Goal: Task Accomplishment & Management: Manage account settings

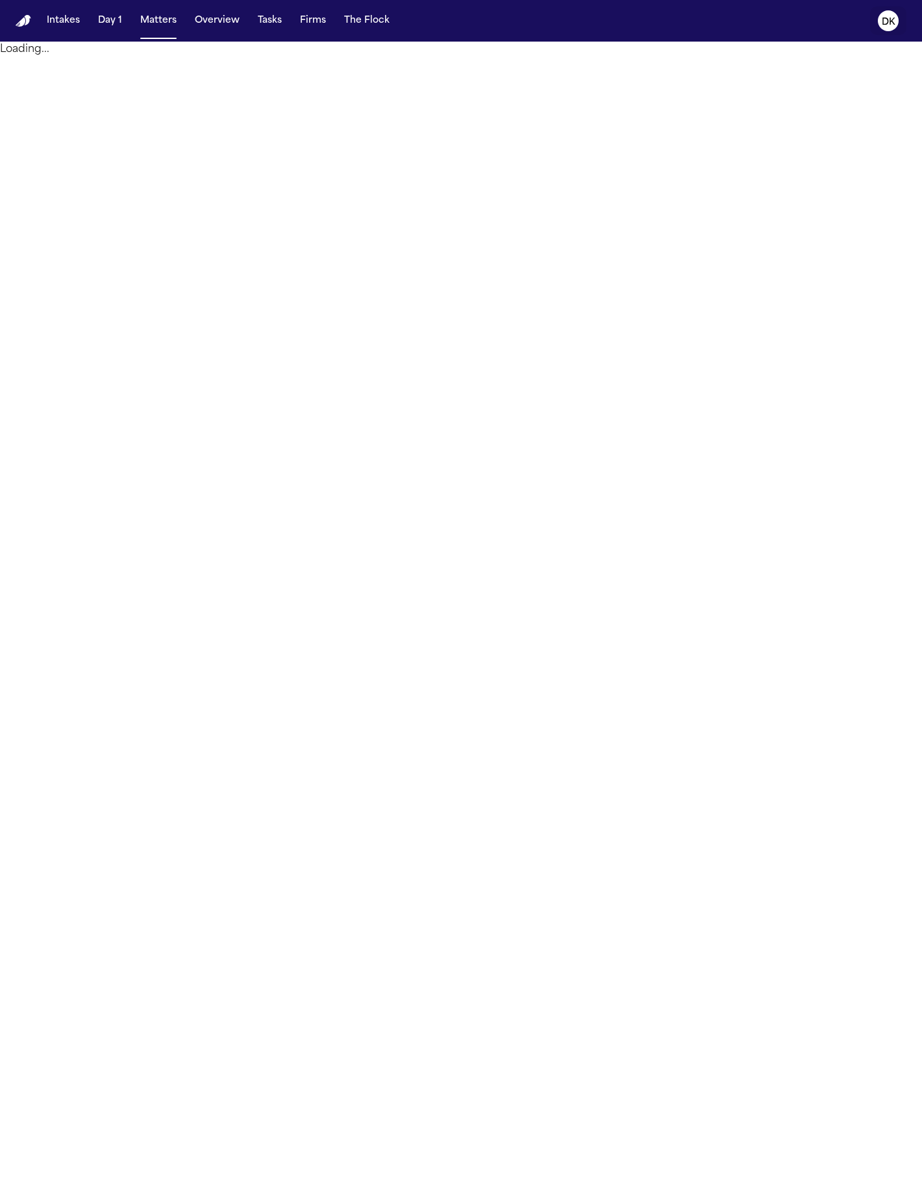
click at [882, 28] on icon "DK" at bounding box center [888, 20] width 21 height 21
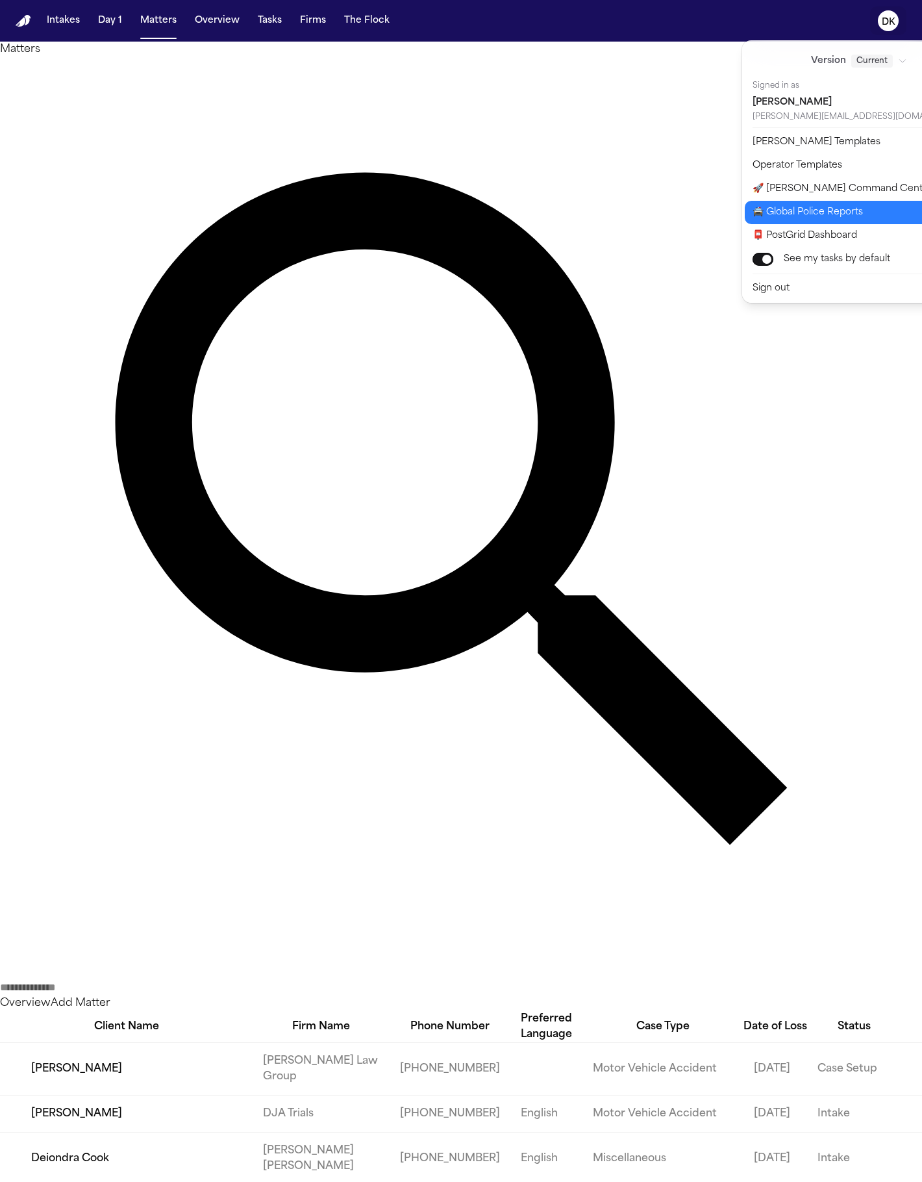
click at [867, 207] on button "🚔 Global Police Reports" at bounding box center [867, 212] width 244 height 23
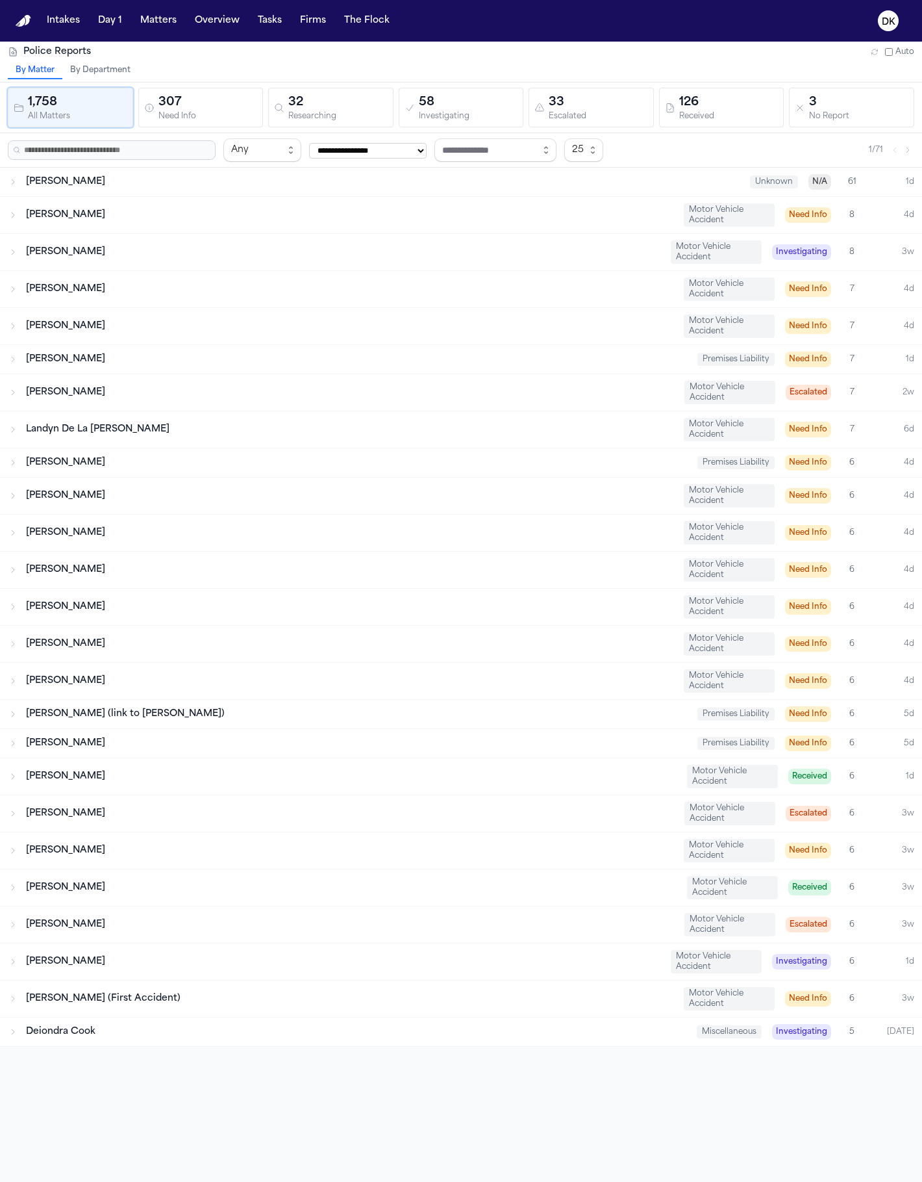
click at [443, 234] on div "[PERSON_NAME] Motor Vehicle Accident Investigating 8 3w" at bounding box center [461, 252] width 922 height 36
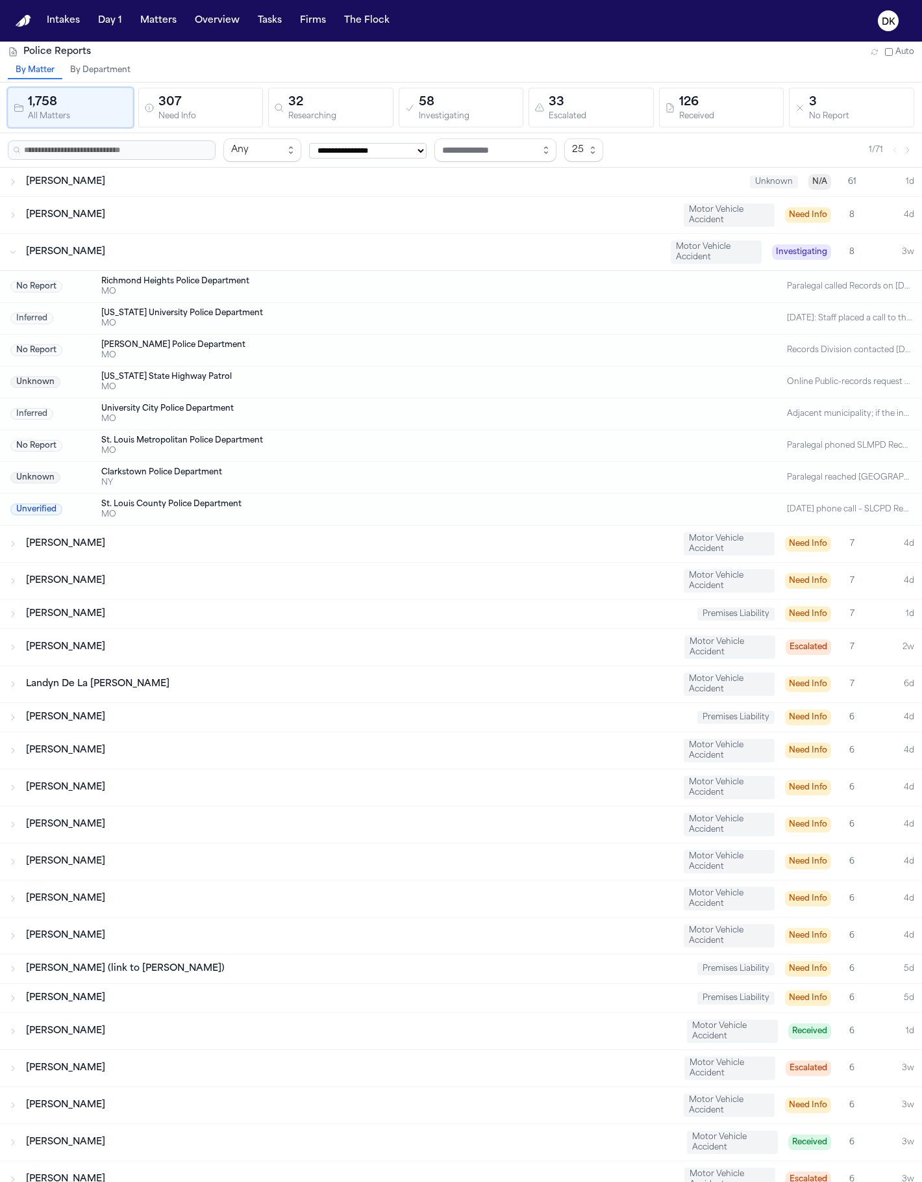
click at [443, 234] on div "[PERSON_NAME] Motor Vehicle Accident Investigating 8 3w" at bounding box center [461, 252] width 922 height 36
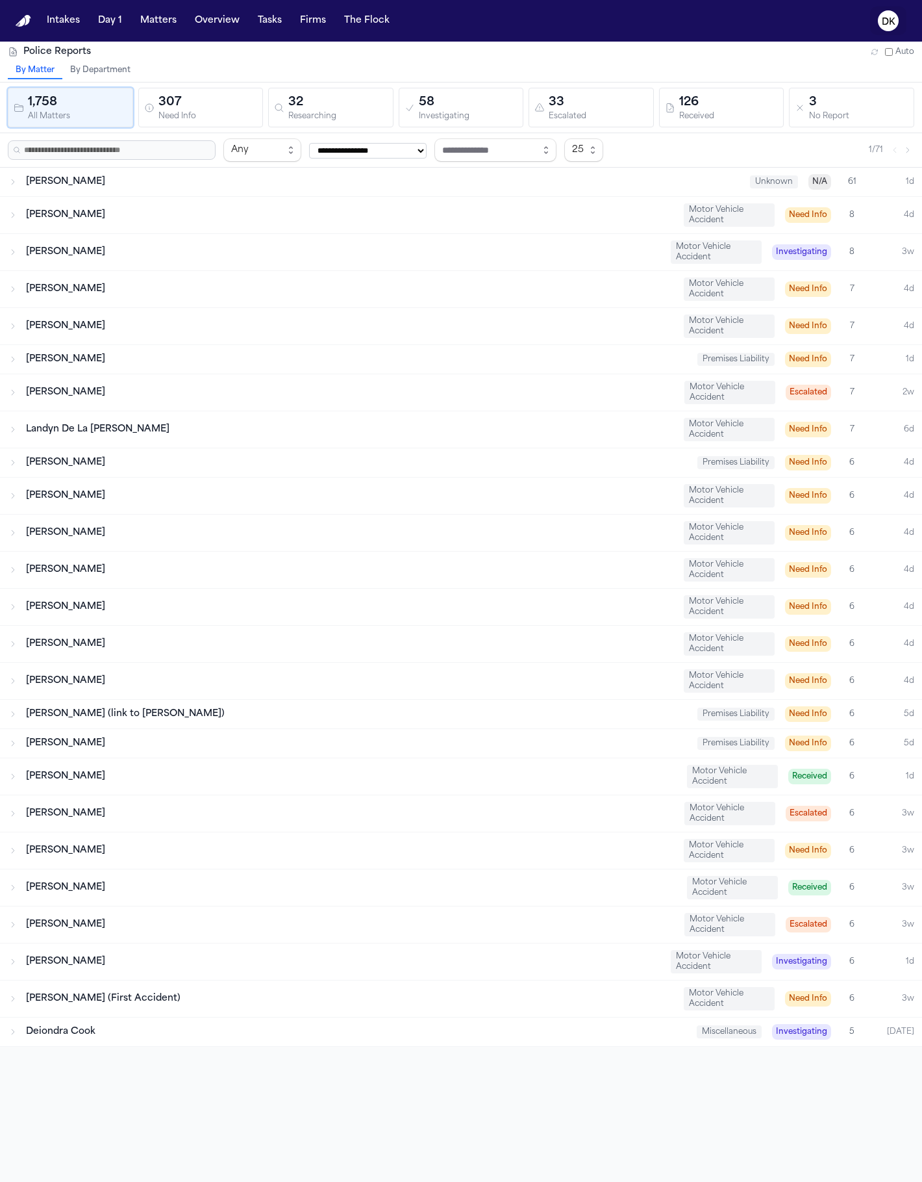
click at [900, 14] on button "DK" at bounding box center [888, 20] width 36 height 29
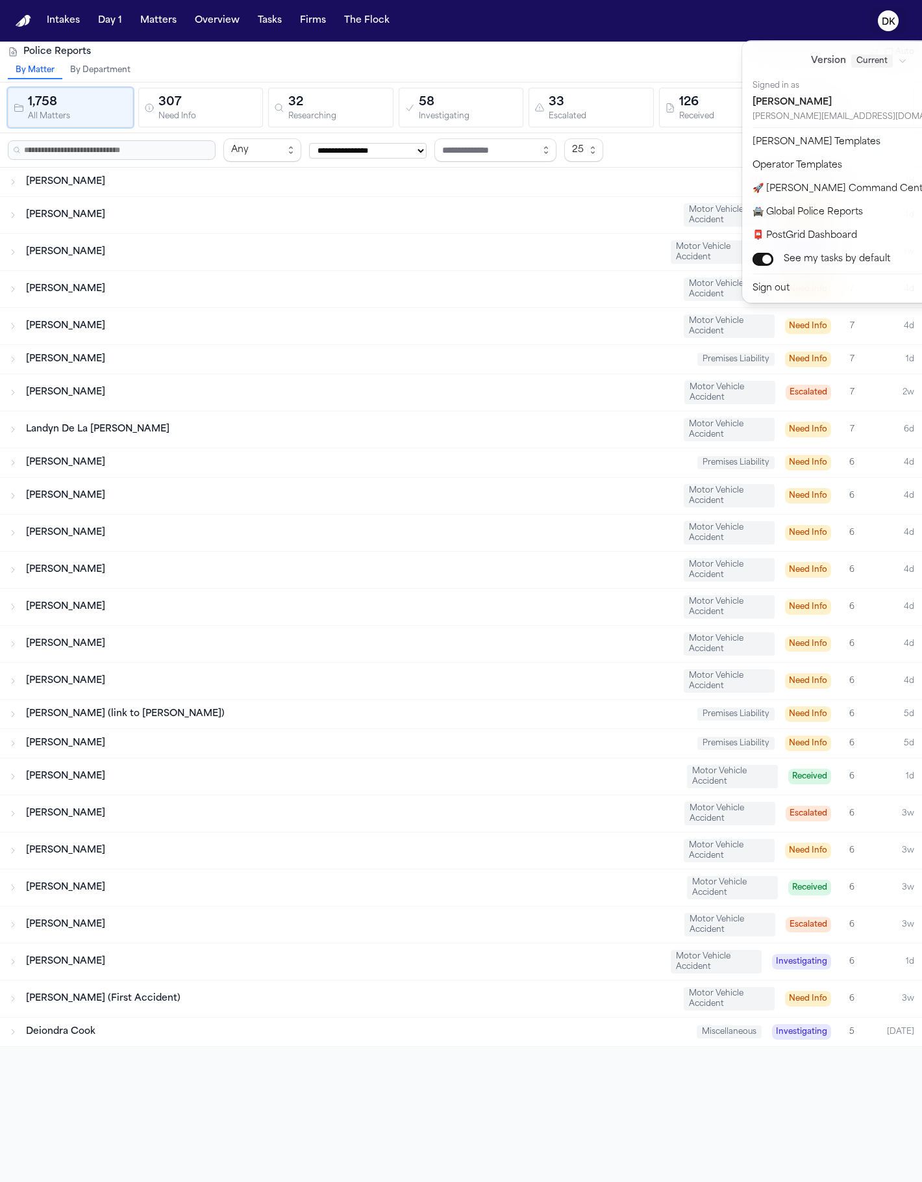
click at [900, 14] on button "DK" at bounding box center [888, 20] width 36 height 29
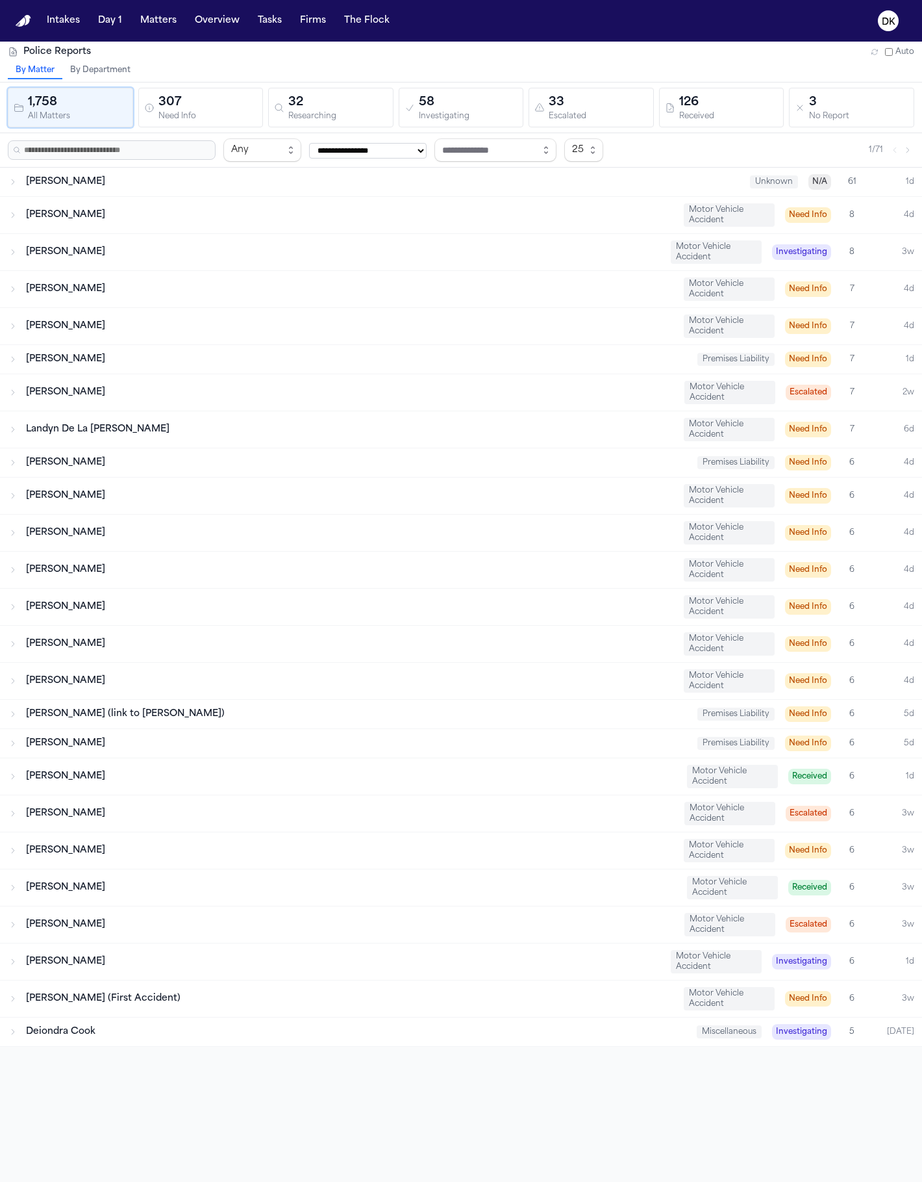
click at [210, 266] on div "[PERSON_NAME] Motor Vehicle Accident Investigating 8 3w" at bounding box center [461, 252] width 922 height 36
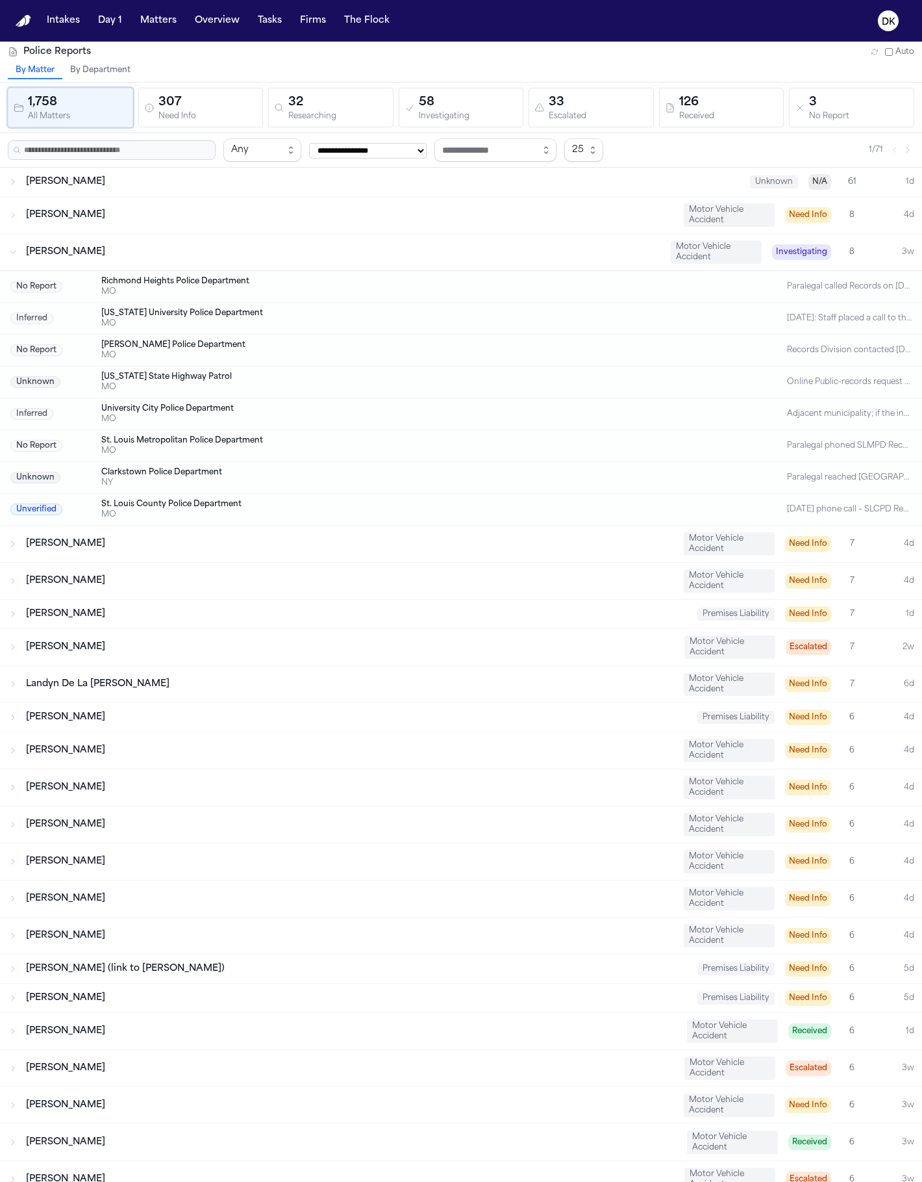
click at [211, 264] on div "[PERSON_NAME] Motor Vehicle Accident Investigating 8 3w" at bounding box center [461, 252] width 922 height 36
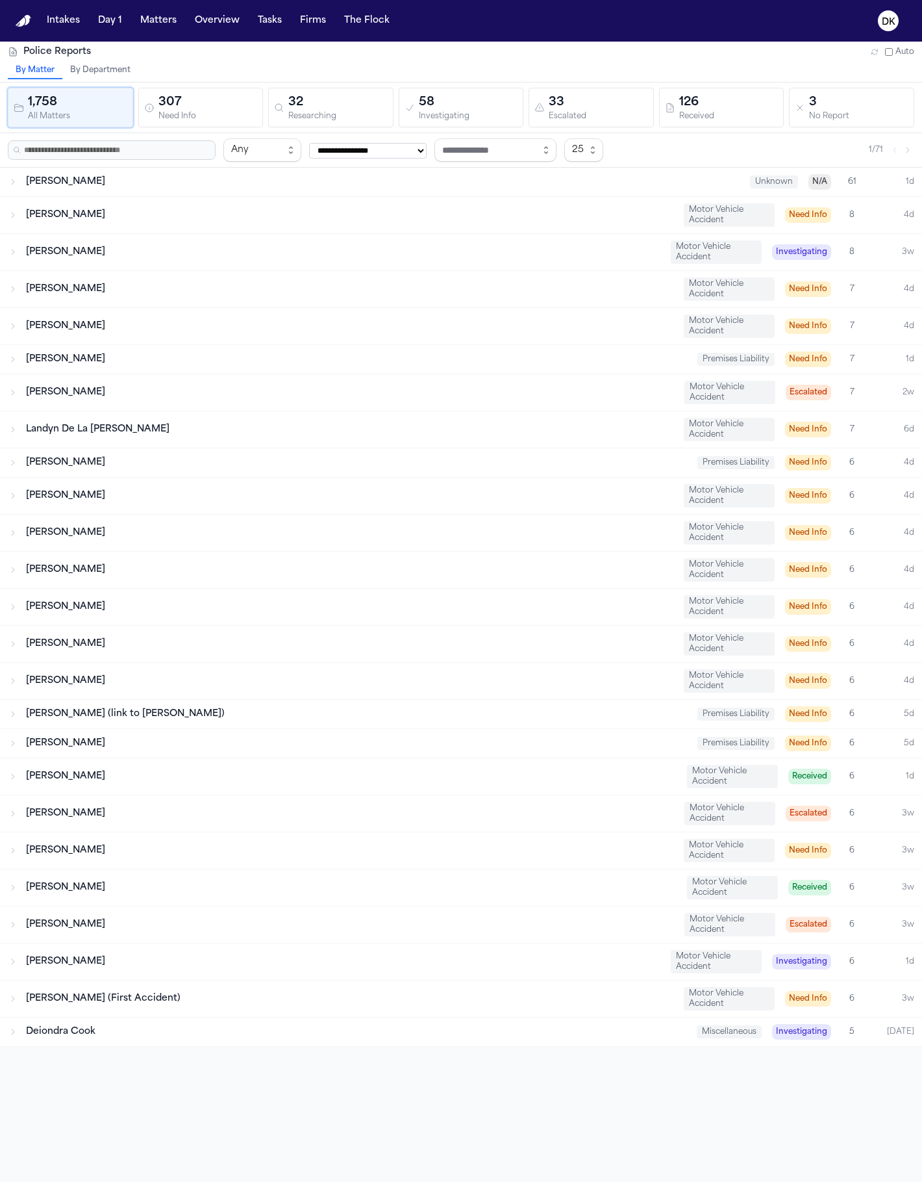
click at [242, 226] on div "[PERSON_NAME] Motor Vehicle Accident Need Info 8 4d" at bounding box center [461, 215] width 922 height 36
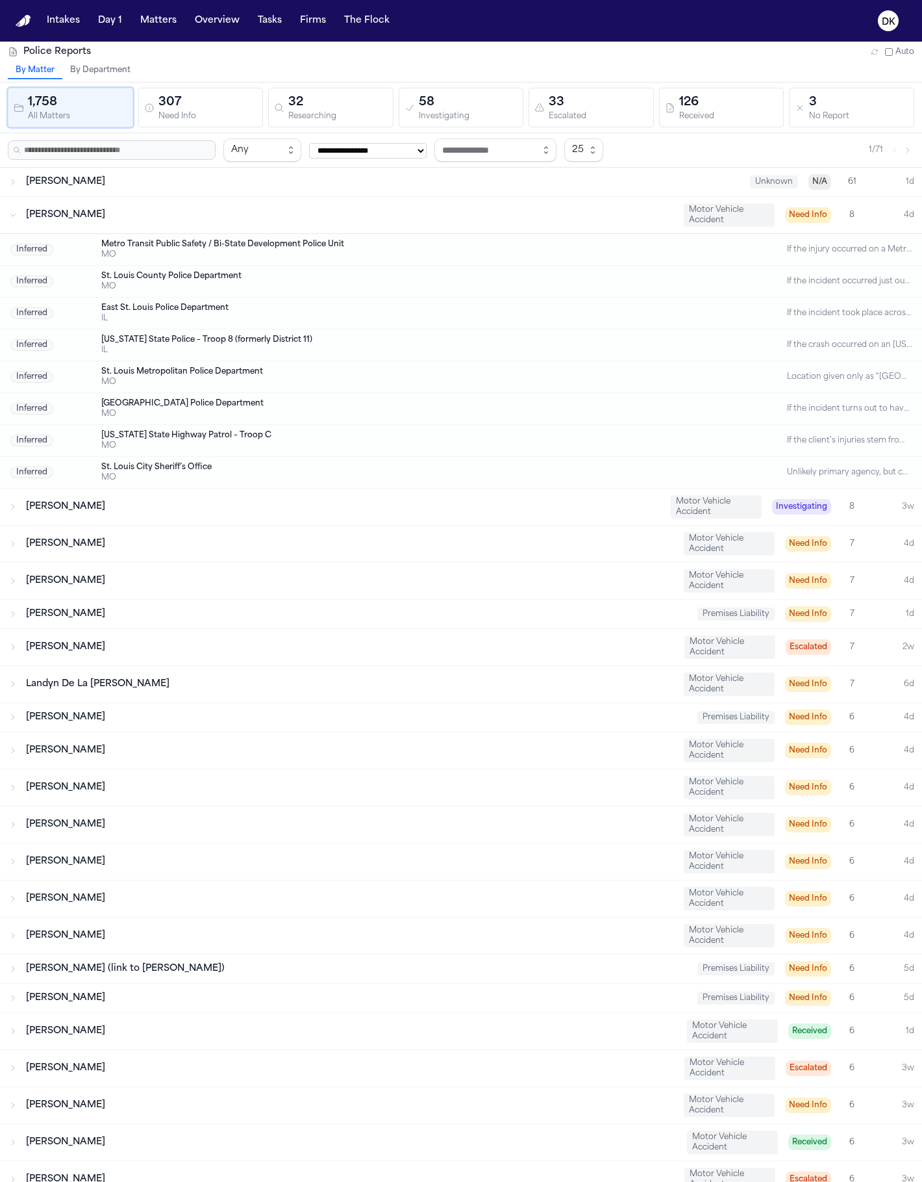
click at [242, 226] on div "[PERSON_NAME] Motor Vehicle Accident Need Info 8 4d" at bounding box center [461, 215] width 922 height 36
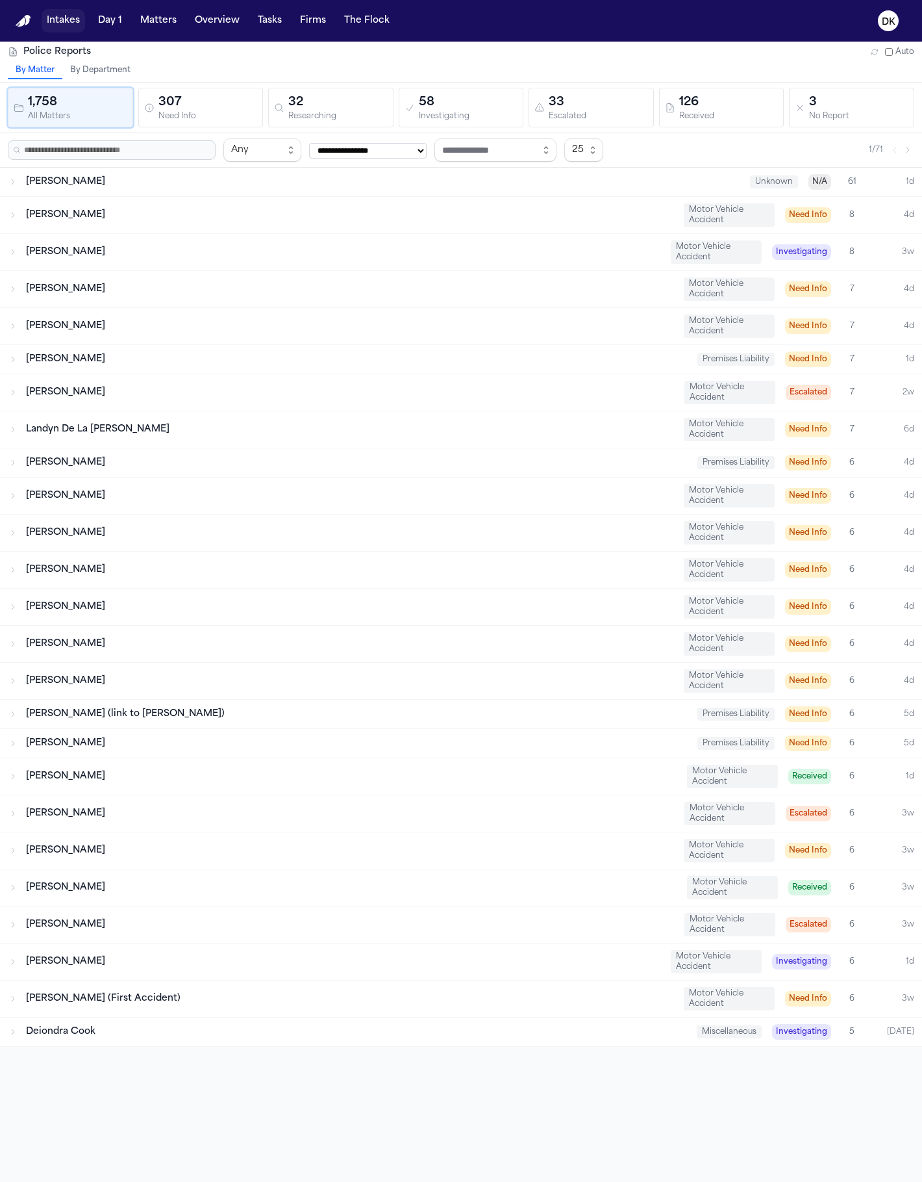
click at [57, 25] on button "Intakes" at bounding box center [64, 20] width 44 height 23
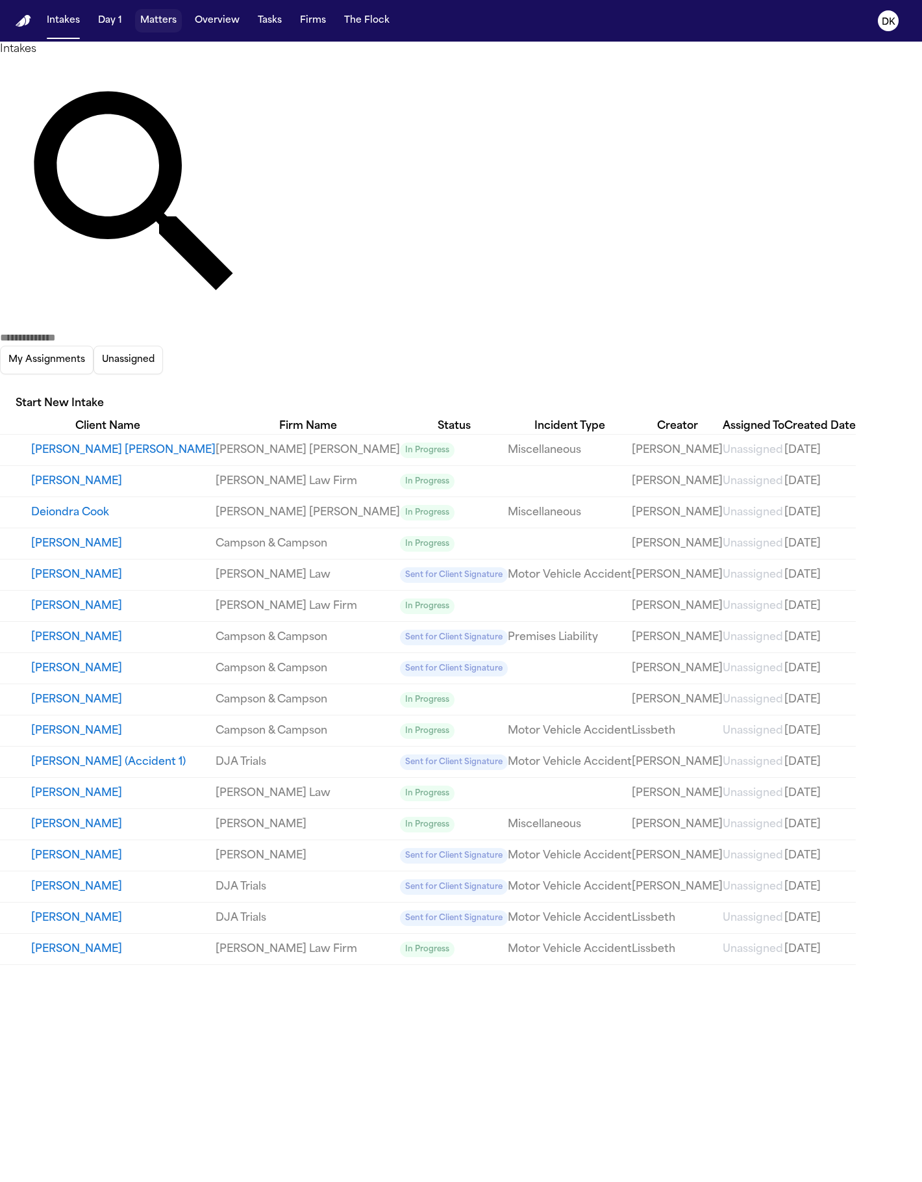
click at [177, 22] on button "Matters" at bounding box center [158, 20] width 47 height 23
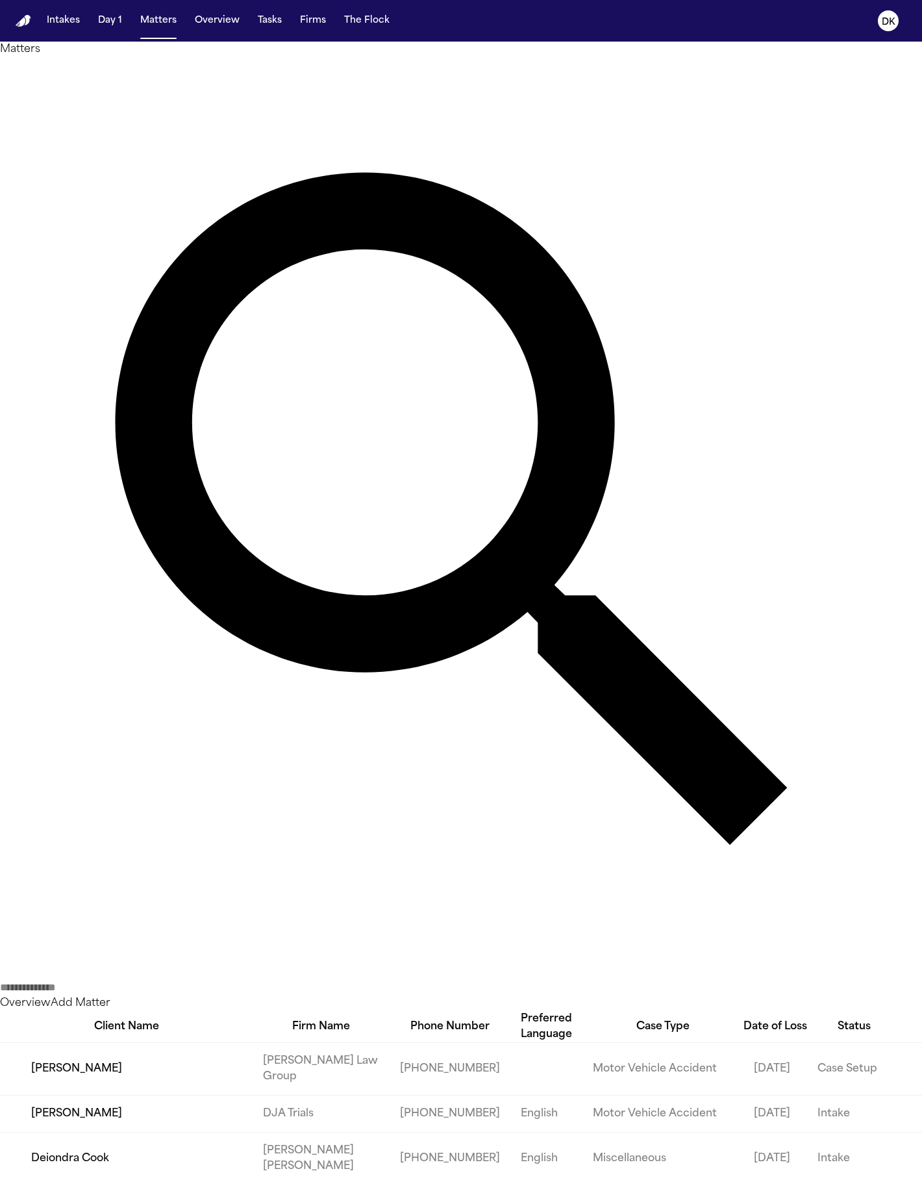
click at [177, 1095] on td "[PERSON_NAME]" at bounding box center [126, 1113] width 253 height 37
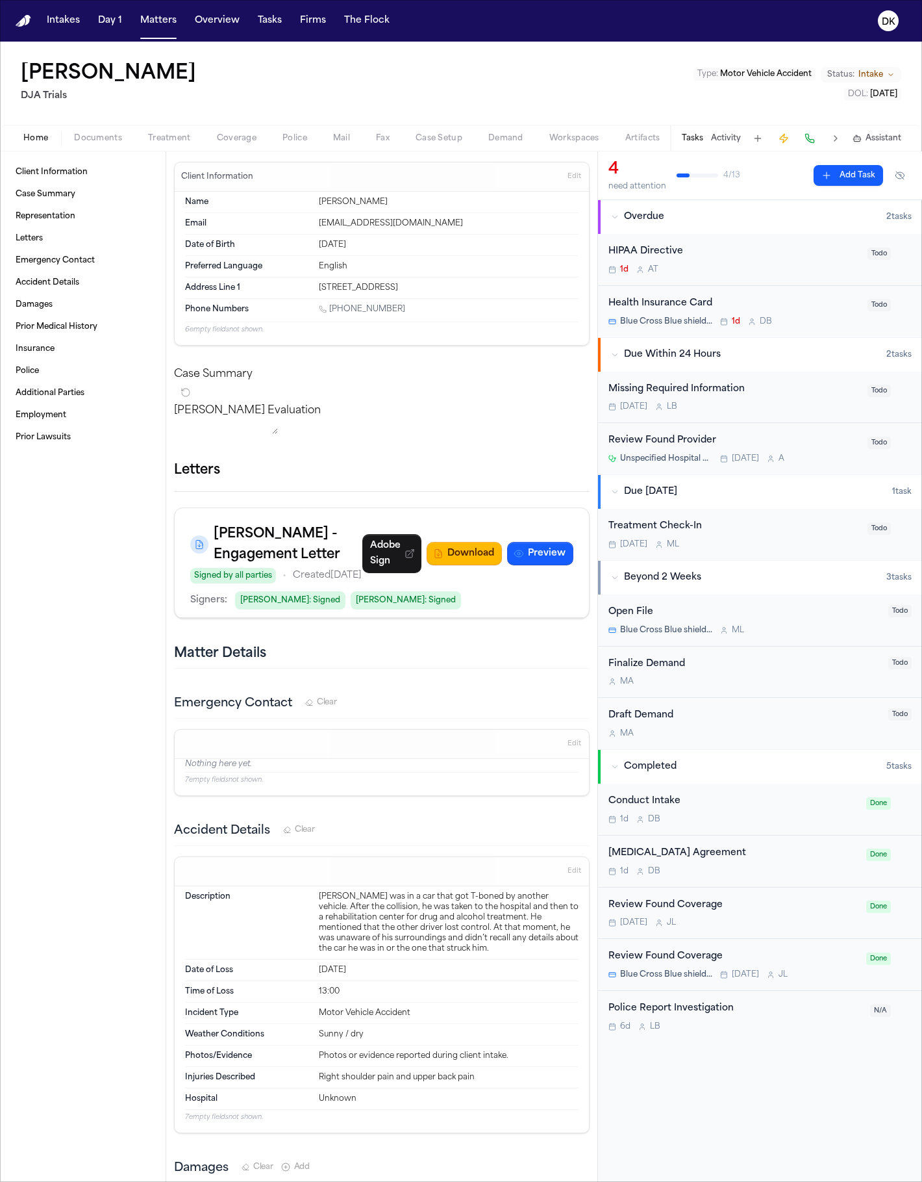
click at [288, 135] on span "Police" at bounding box center [295, 138] width 25 height 10
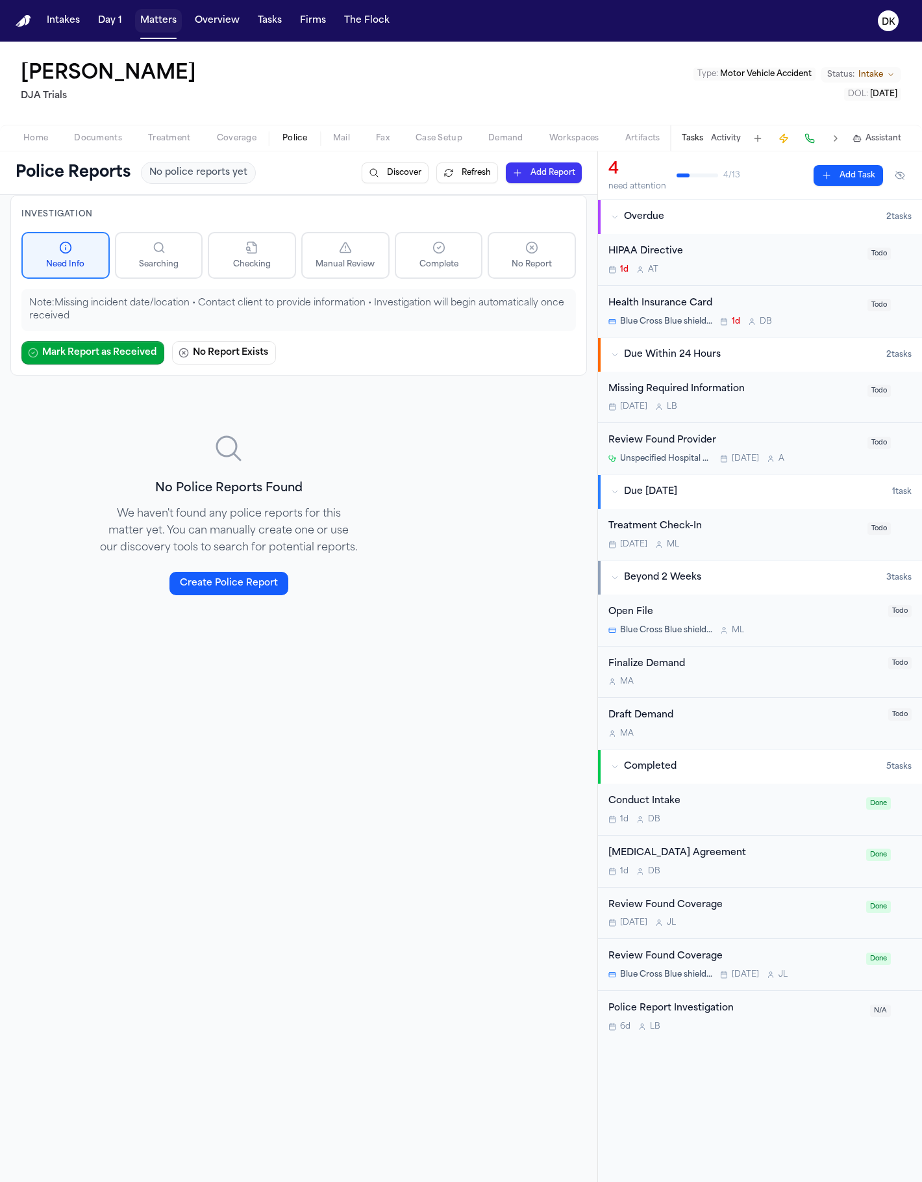
click at [142, 19] on button "Matters" at bounding box center [158, 20] width 47 height 23
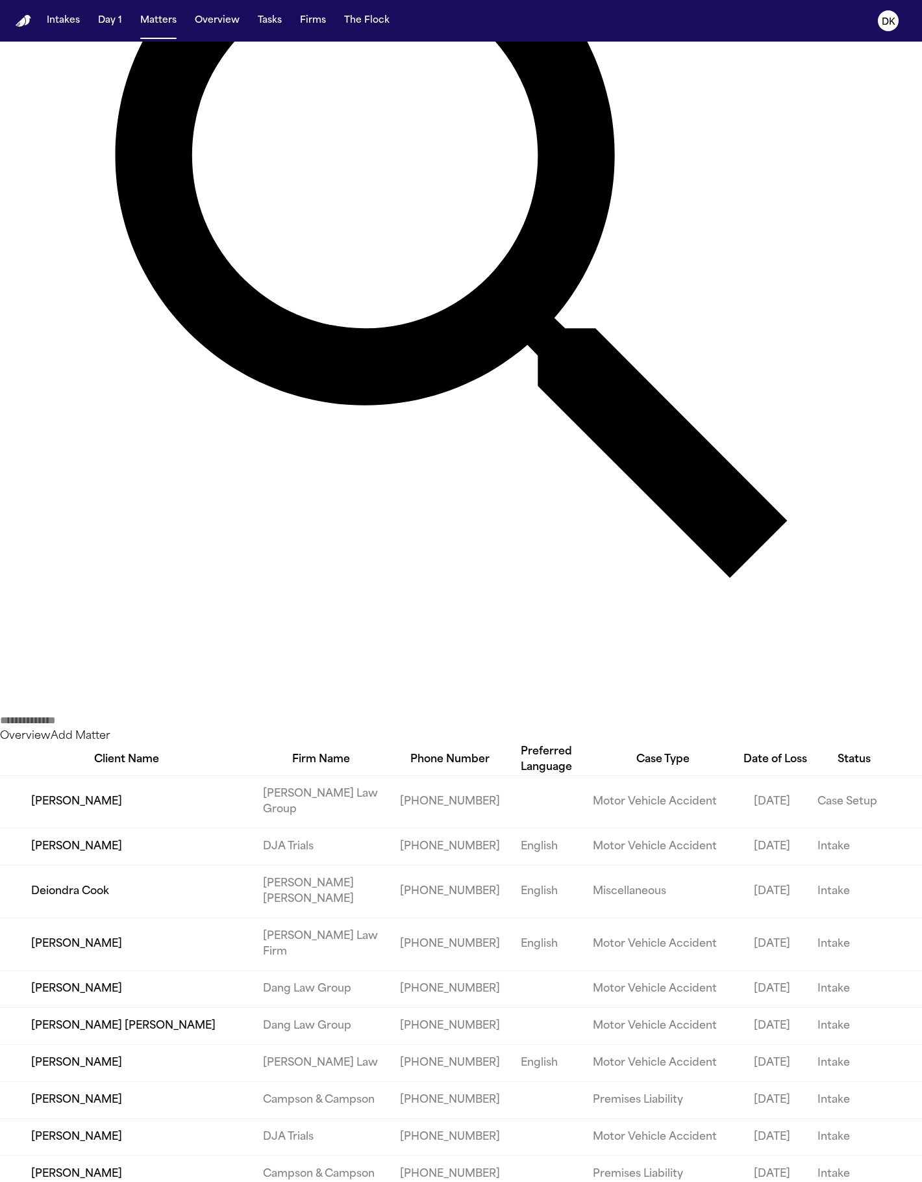
scroll to position [761, 0]
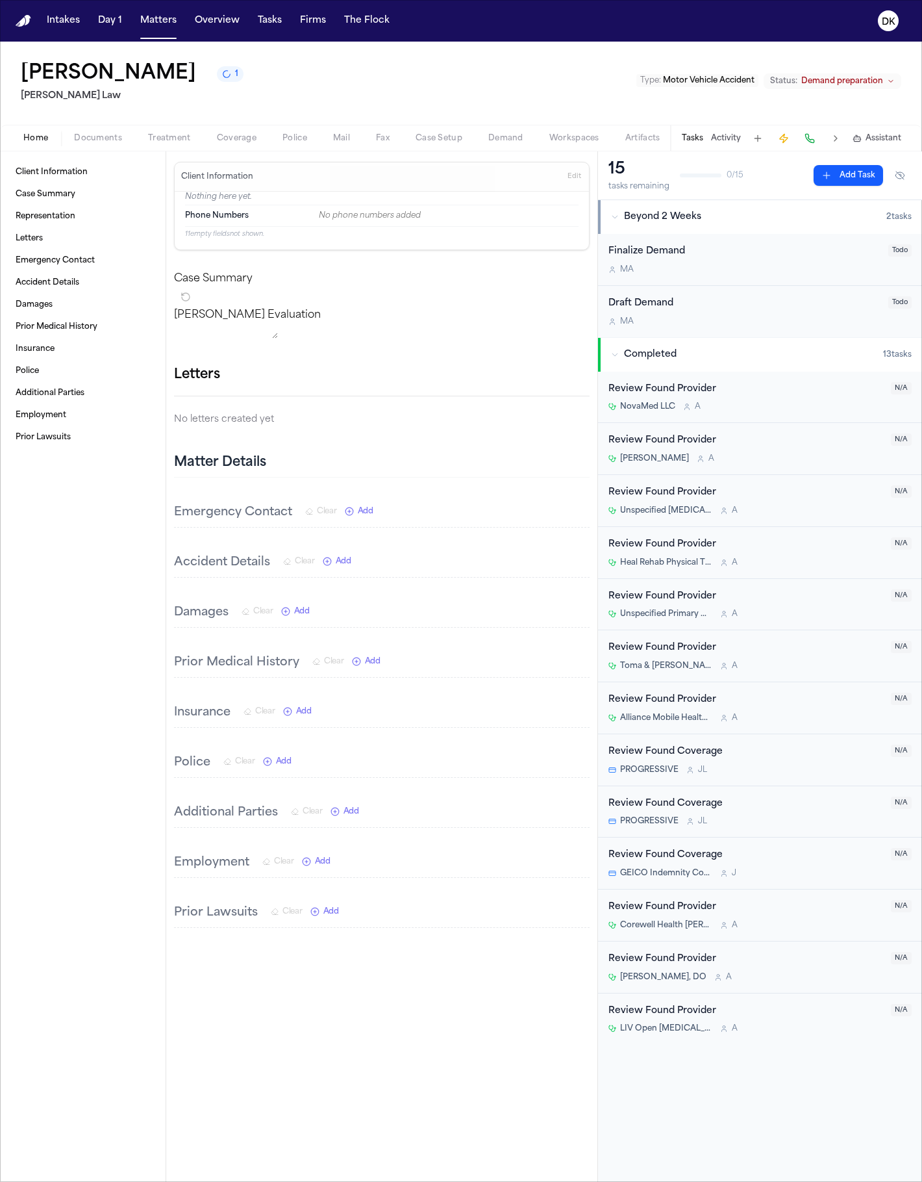
click at [306, 136] on span "Police" at bounding box center [295, 138] width 25 height 10
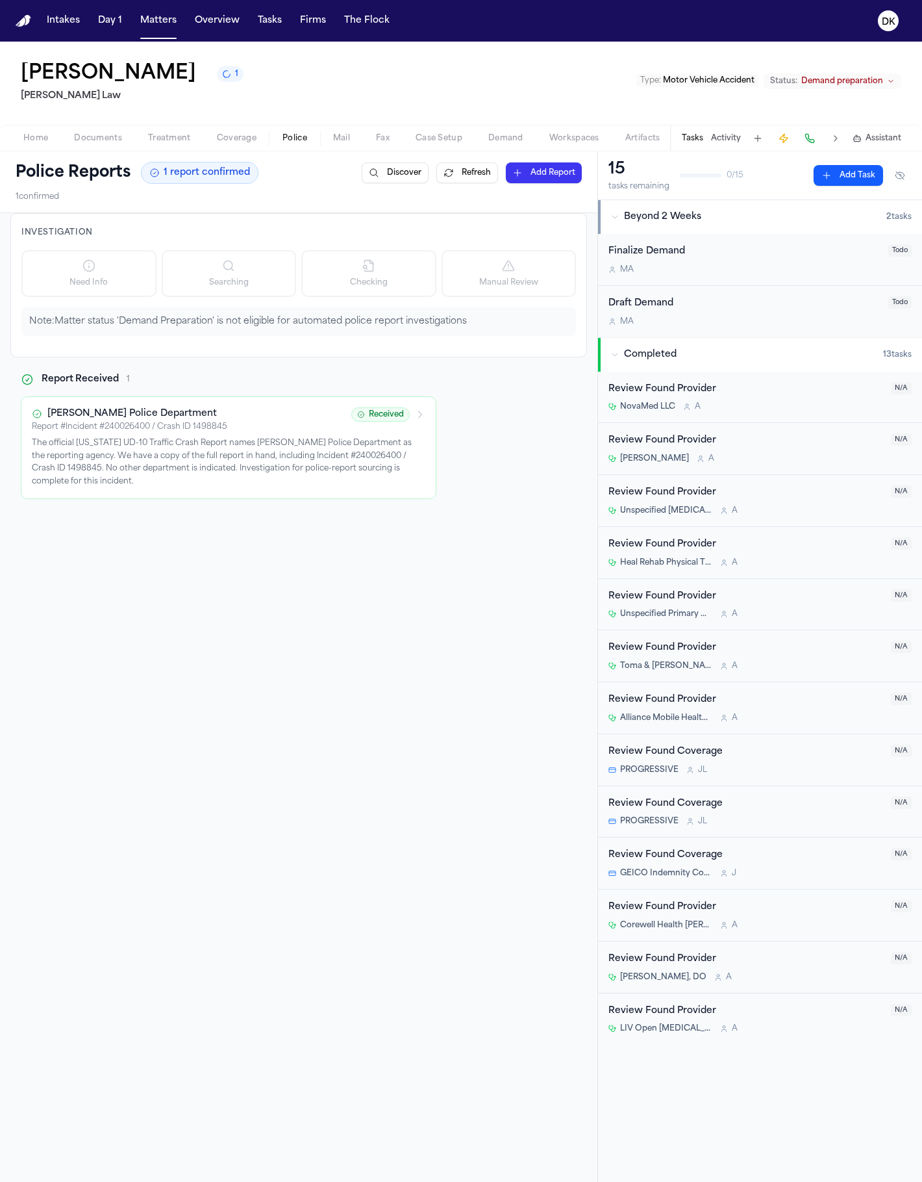
click at [278, 459] on p "The official [US_STATE] UD-10 Traffic Crash Report names [PERSON_NAME] Police D…" at bounding box center [229, 462] width 394 height 51
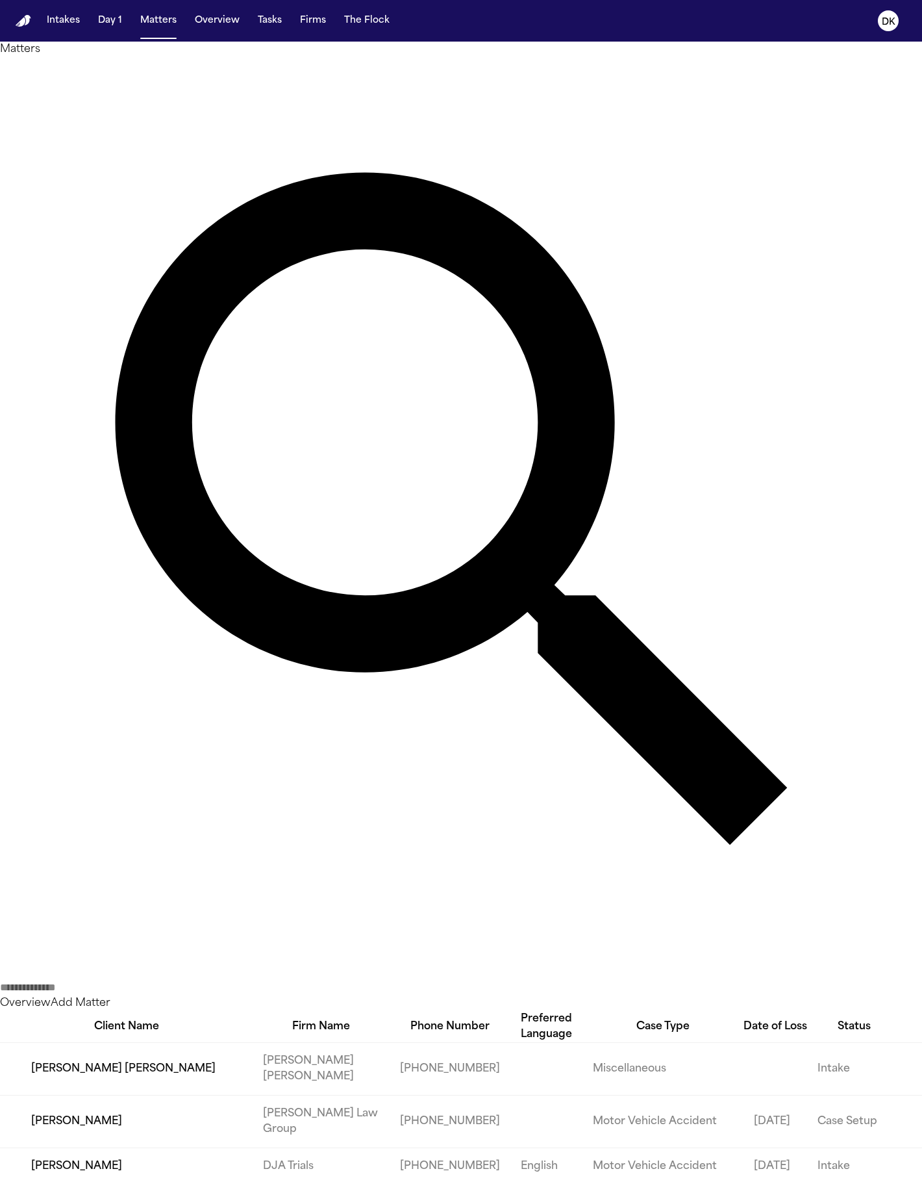
click at [104, 980] on input "text" at bounding box center [52, 988] width 104 height 16
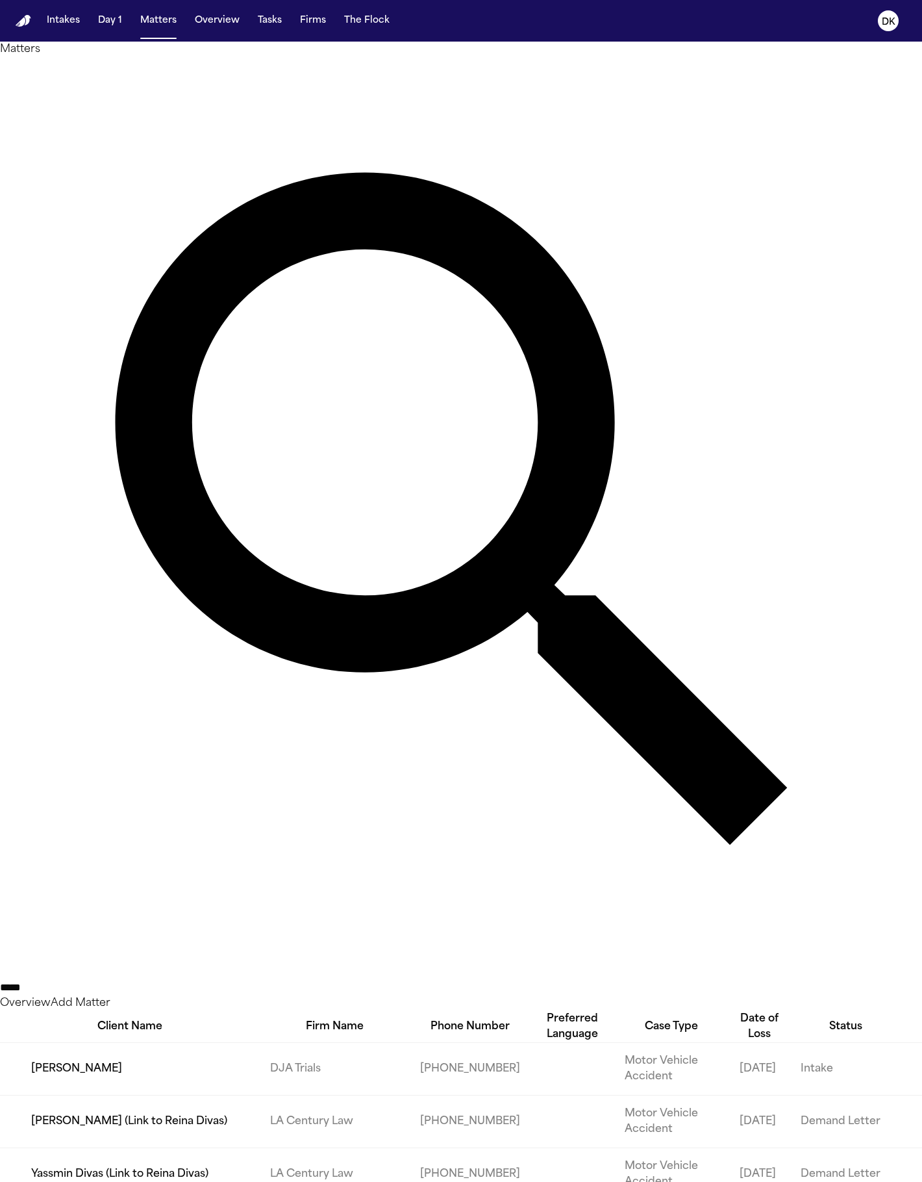
type input "*****"
click at [14, 1043] on td "[PERSON_NAME]" at bounding box center [130, 1069] width 260 height 53
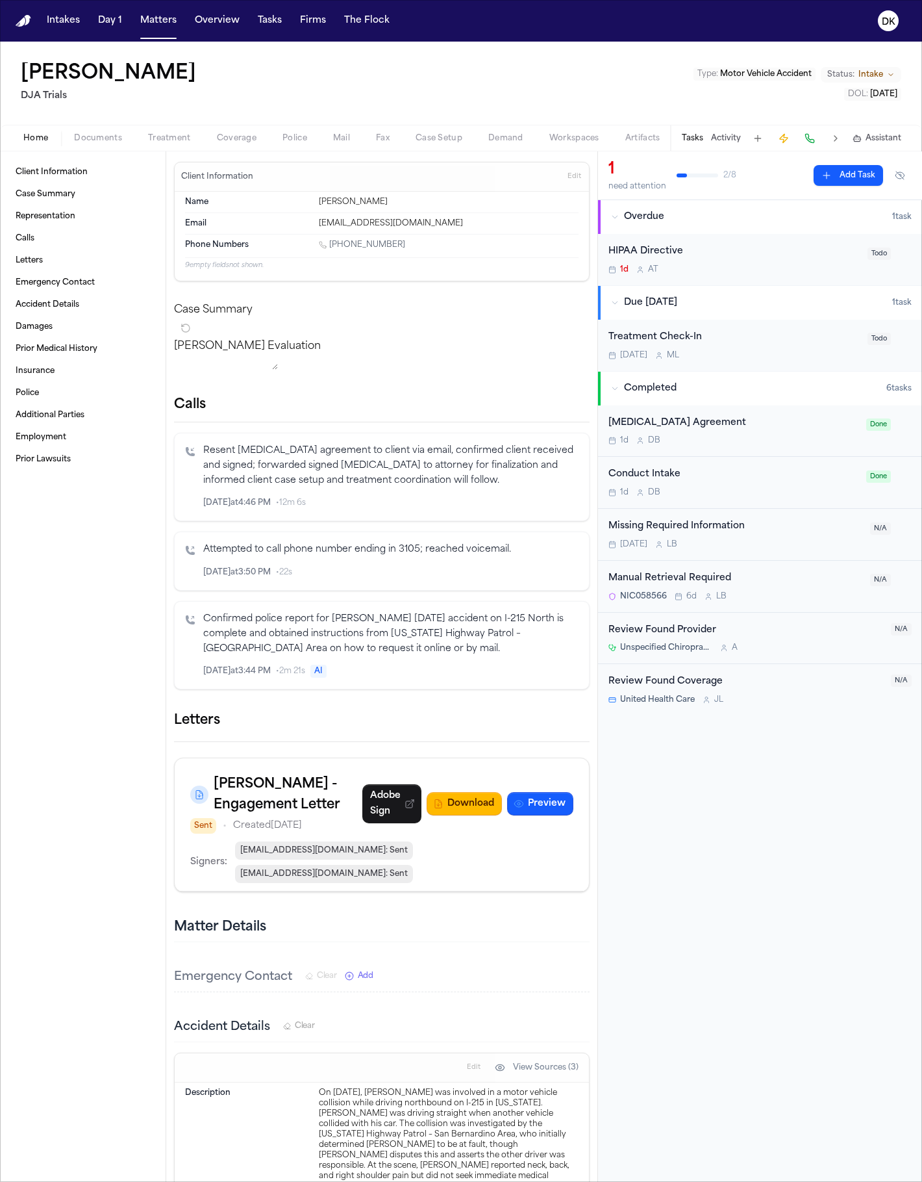
drag, startPoint x: 216, startPoint y: 146, endPoint x: 234, endPoint y: 142, distance: 18.5
click at [216, 146] on div "Home Documents Treatment Coverage Police Mail Fax Case Setup Demand Workspaces …" at bounding box center [461, 138] width 922 height 26
click at [316, 125] on div "Home Documents Treatment Coverage Police Mail Fax Case Setup Demand Workspaces …" at bounding box center [461, 138] width 922 height 26
click at [306, 131] on button "Police" at bounding box center [295, 139] width 51 height 16
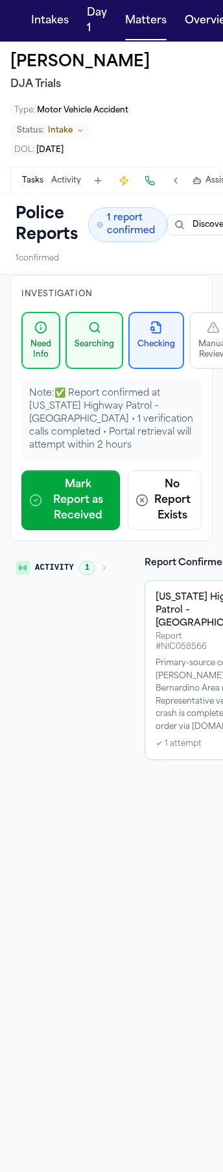
scroll to position [0, 204]
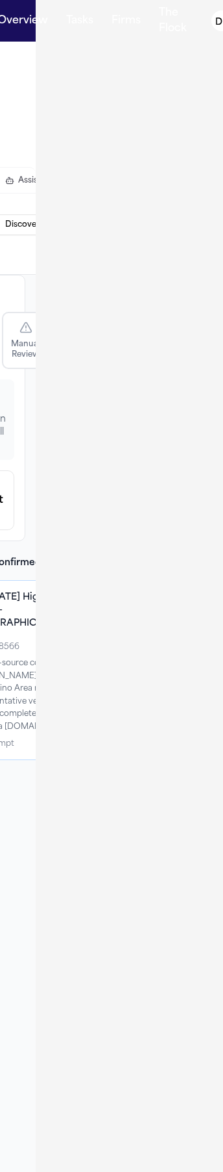
drag, startPoint x: 233, startPoint y: 511, endPoint x: 272, endPoint y: 503, distance: 39.6
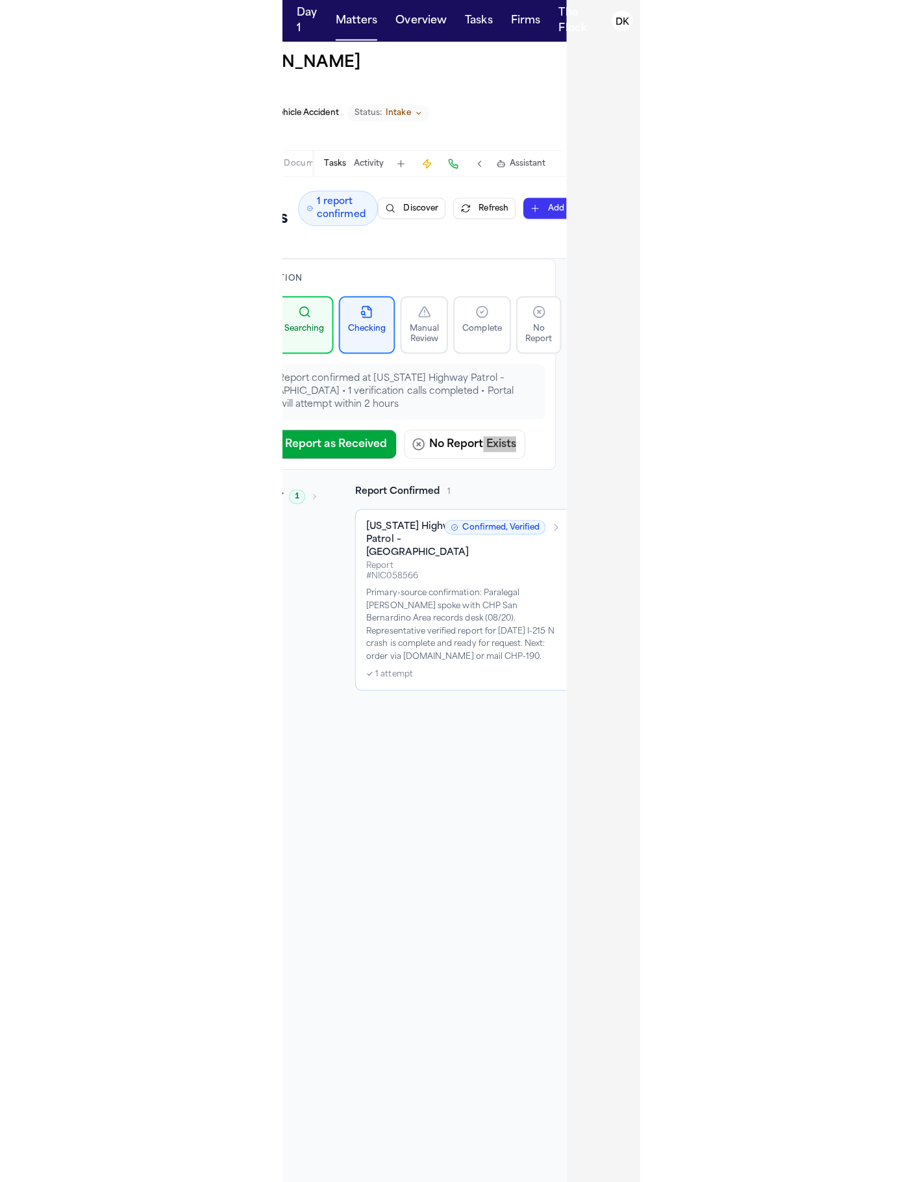
scroll to position [0, 0]
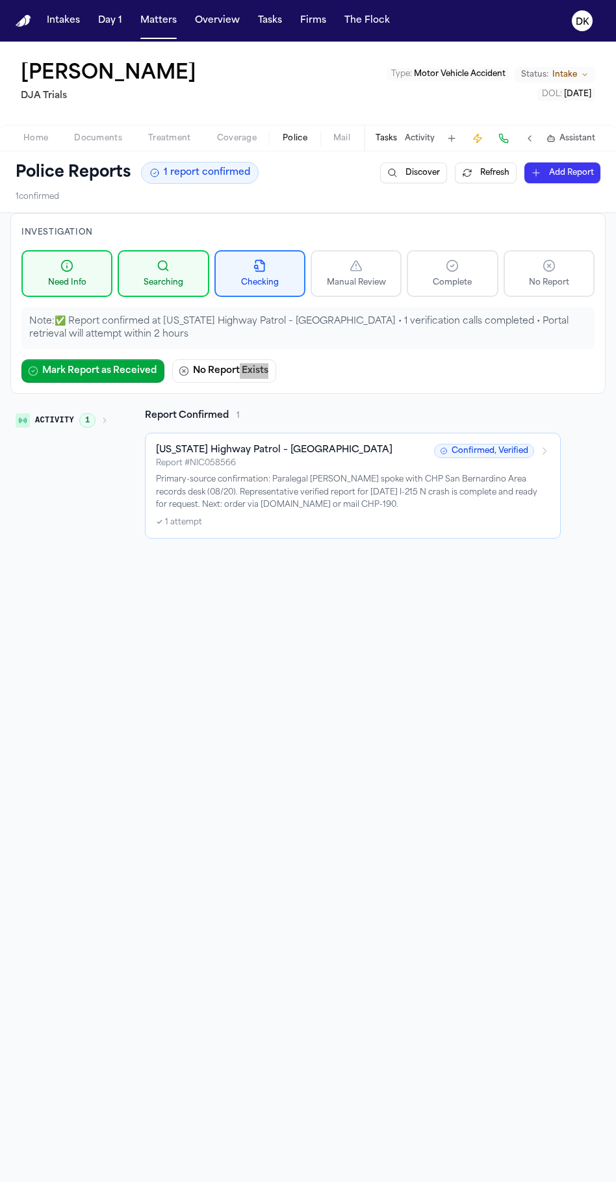
click at [79, 425] on button "Activity 1" at bounding box center [61, 420] width 103 height 22
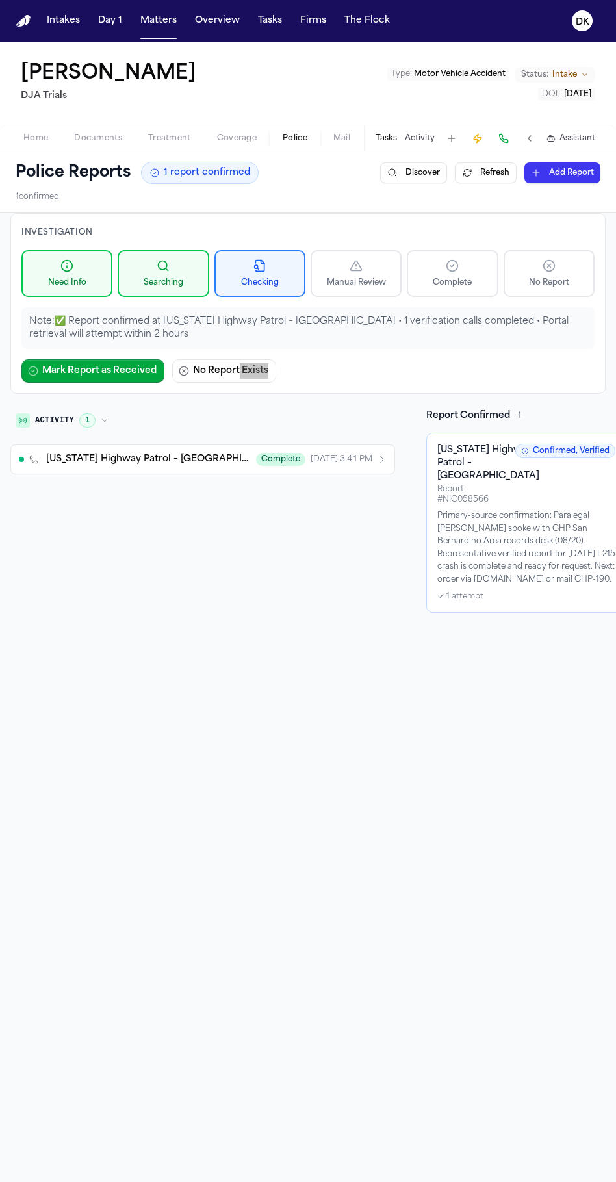
click at [79, 425] on button "Activity 1" at bounding box center [61, 420] width 103 height 22
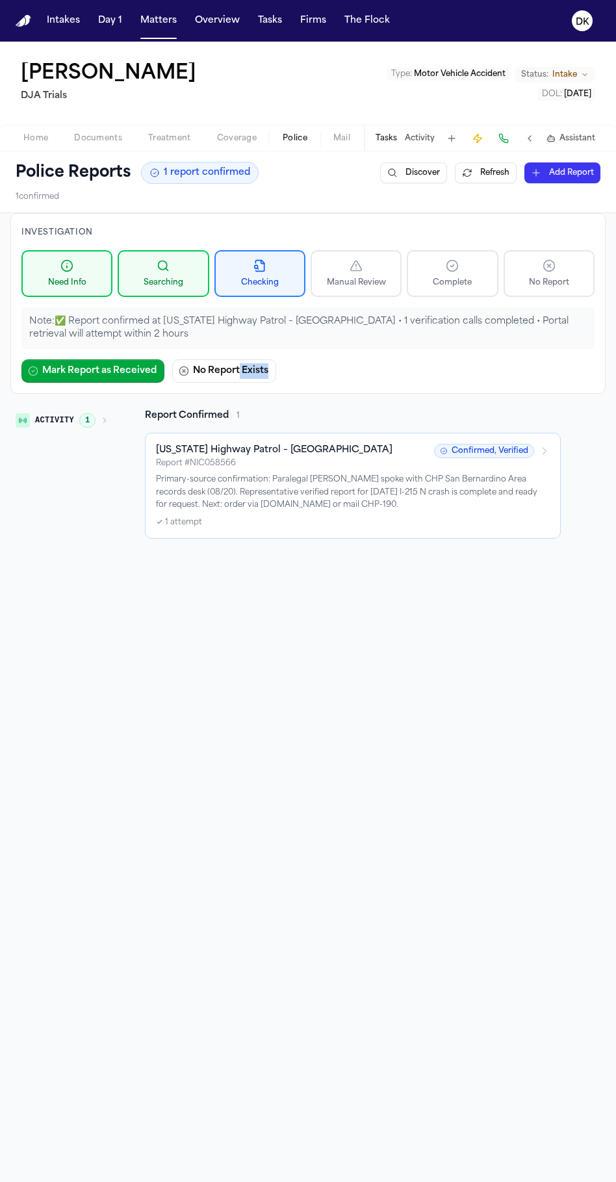
click at [481, 173] on button "Refresh" at bounding box center [486, 172] width 62 height 21
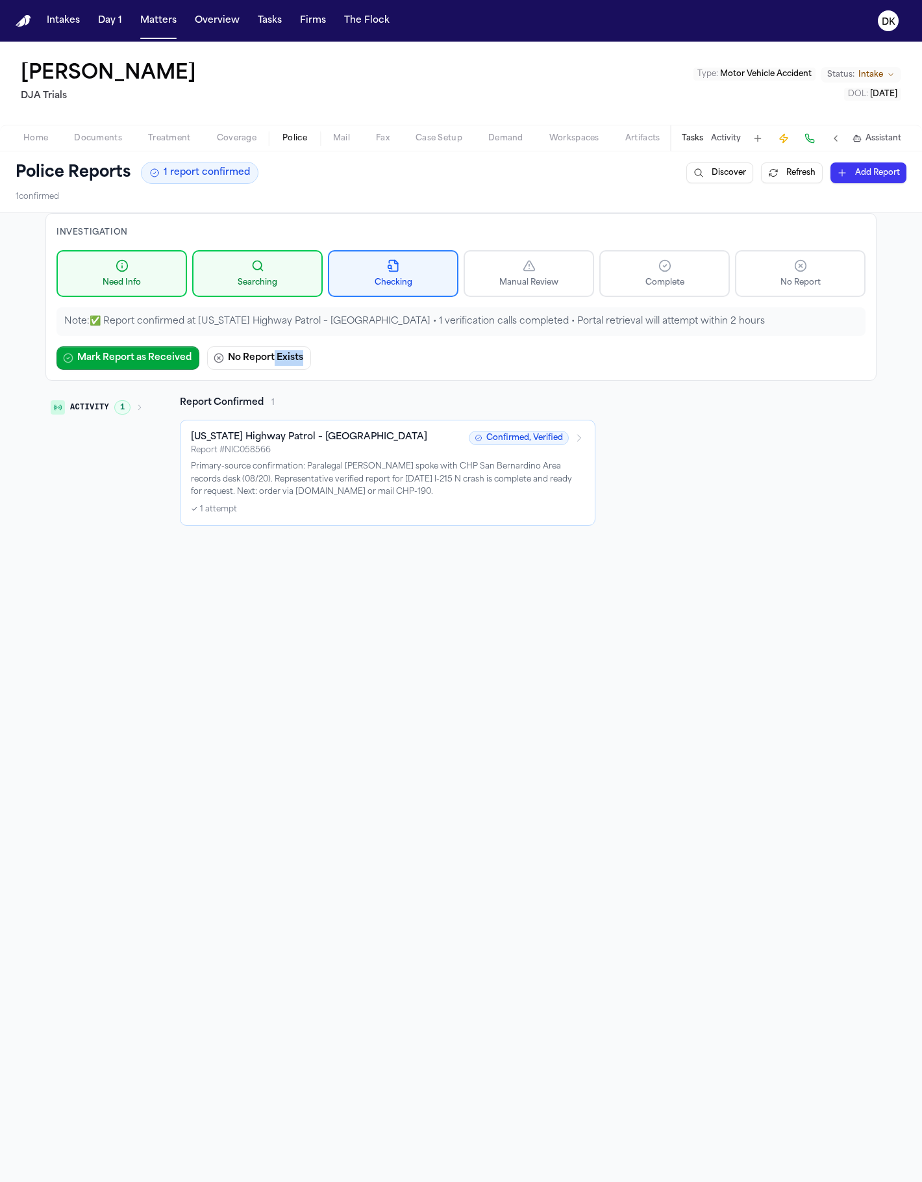
click at [127, 404] on button "Activity 1" at bounding box center [96, 407] width 103 height 22
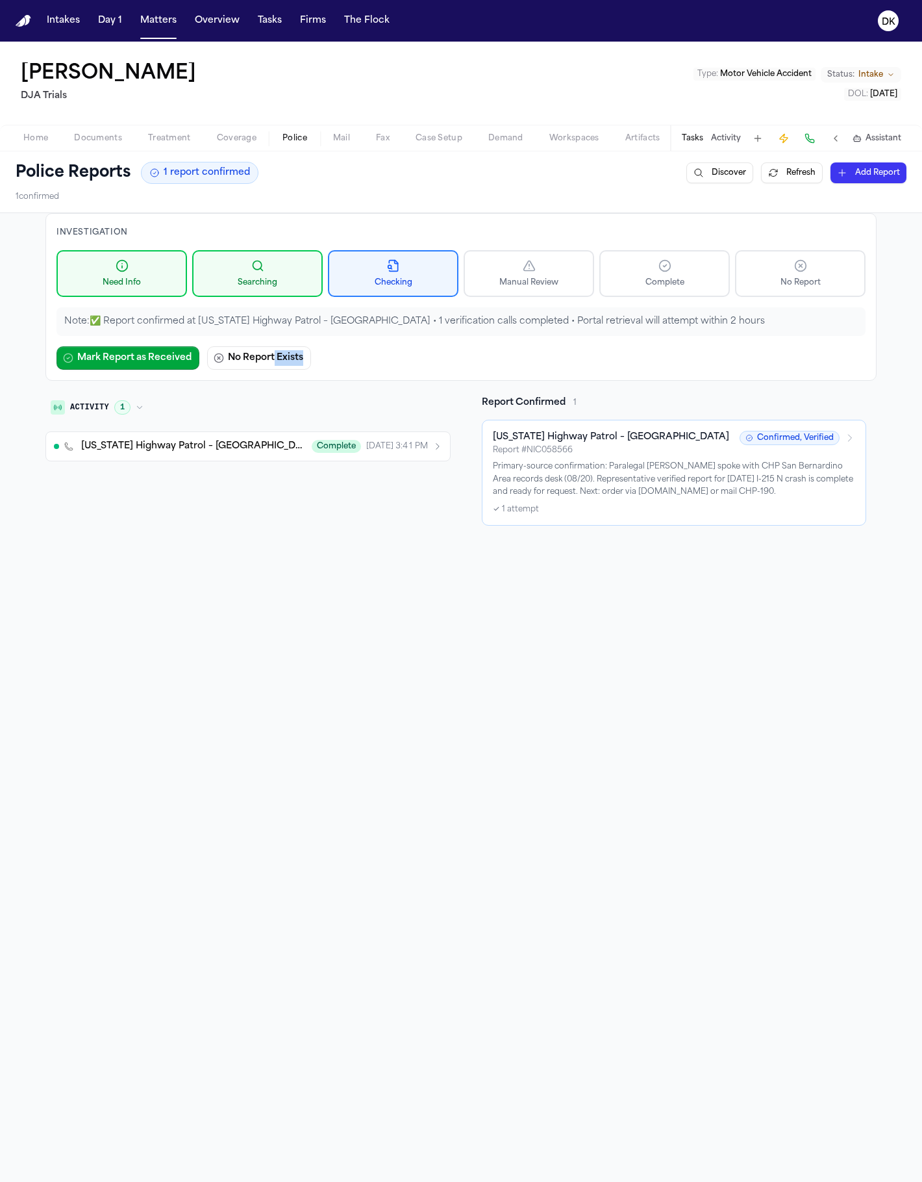
click at [127, 404] on button "Activity 1" at bounding box center [96, 407] width 103 height 22
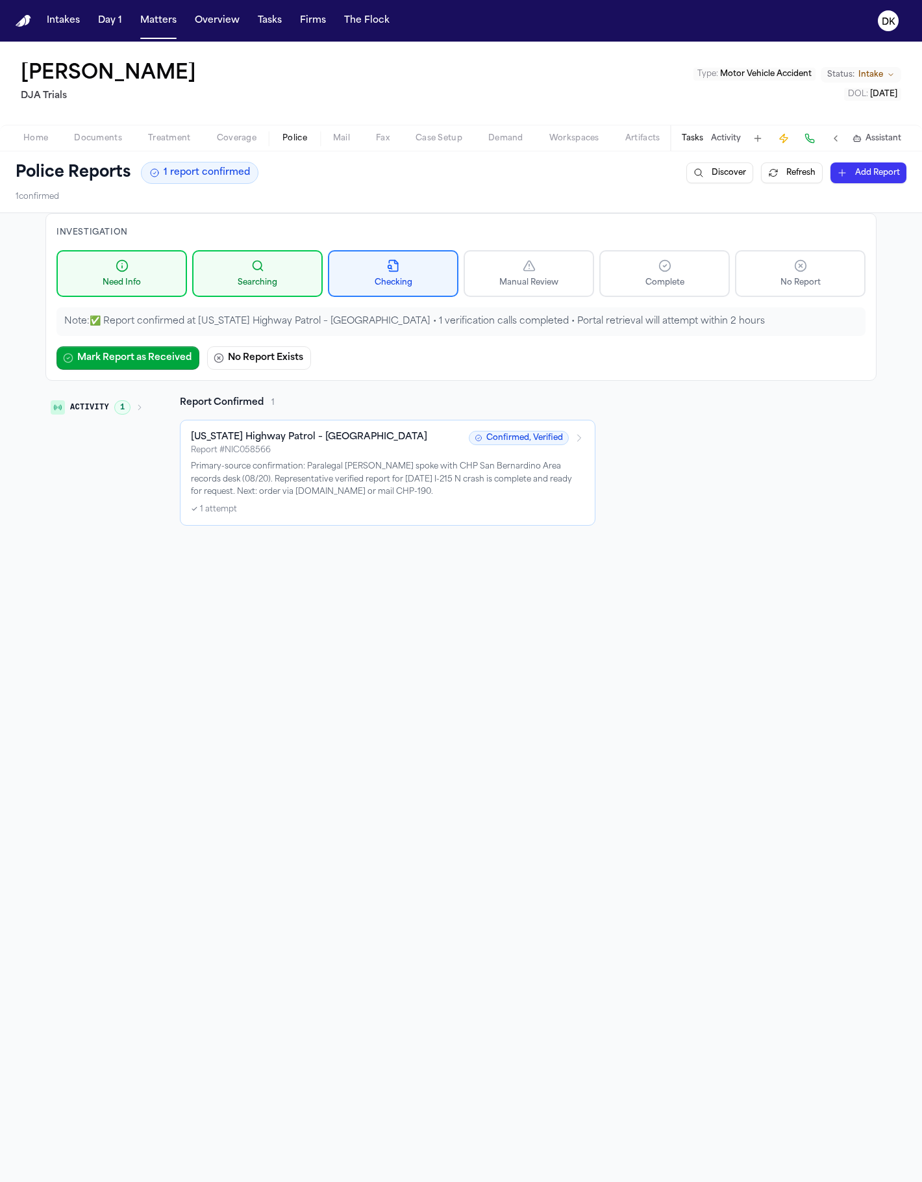
click at [413, 405] on div "Report Confirmed 1" at bounding box center [388, 402] width 416 height 13
click at [257, 409] on h2 "Report Confirmed" at bounding box center [222, 402] width 84 height 13
click at [142, 405] on button "Activity 1" at bounding box center [96, 407] width 103 height 22
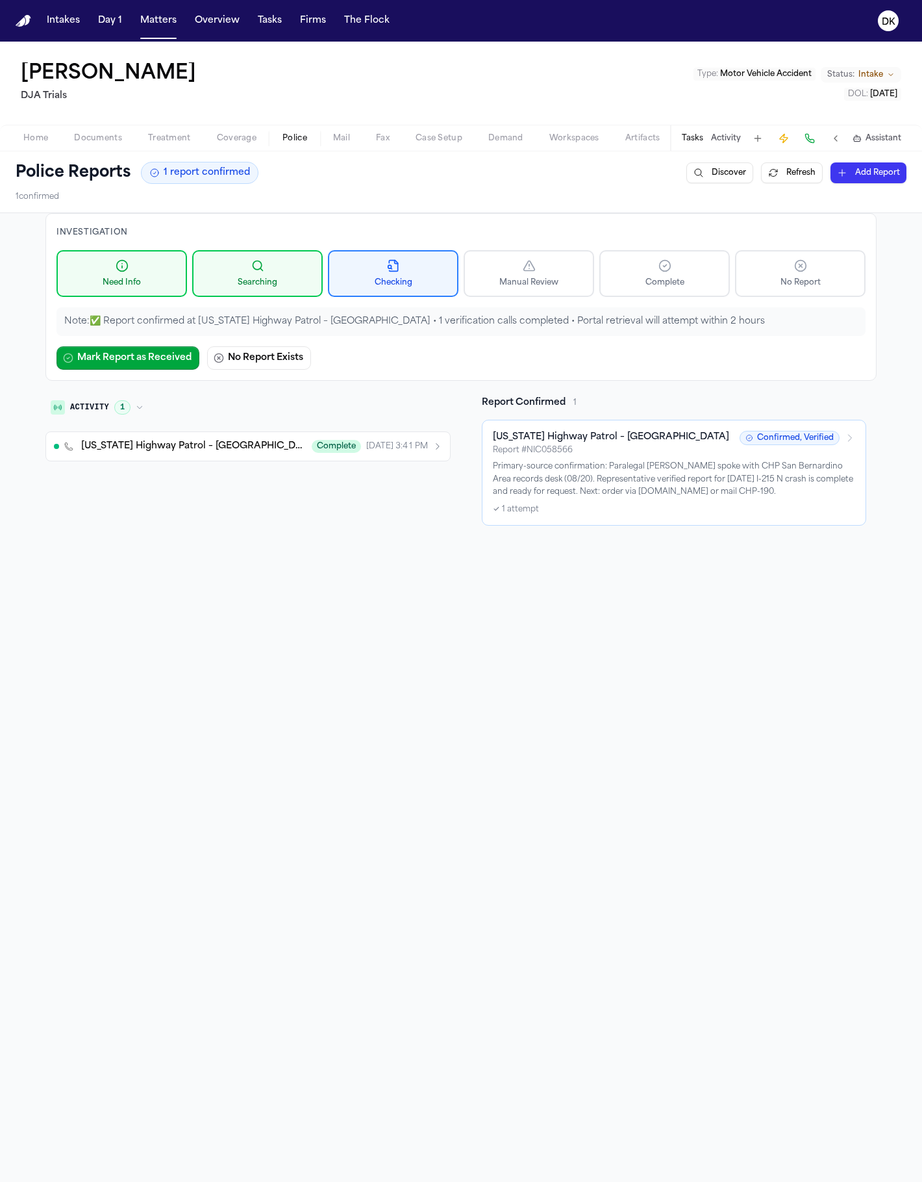
click at [142, 405] on button "Activity 1" at bounding box center [96, 407] width 103 height 22
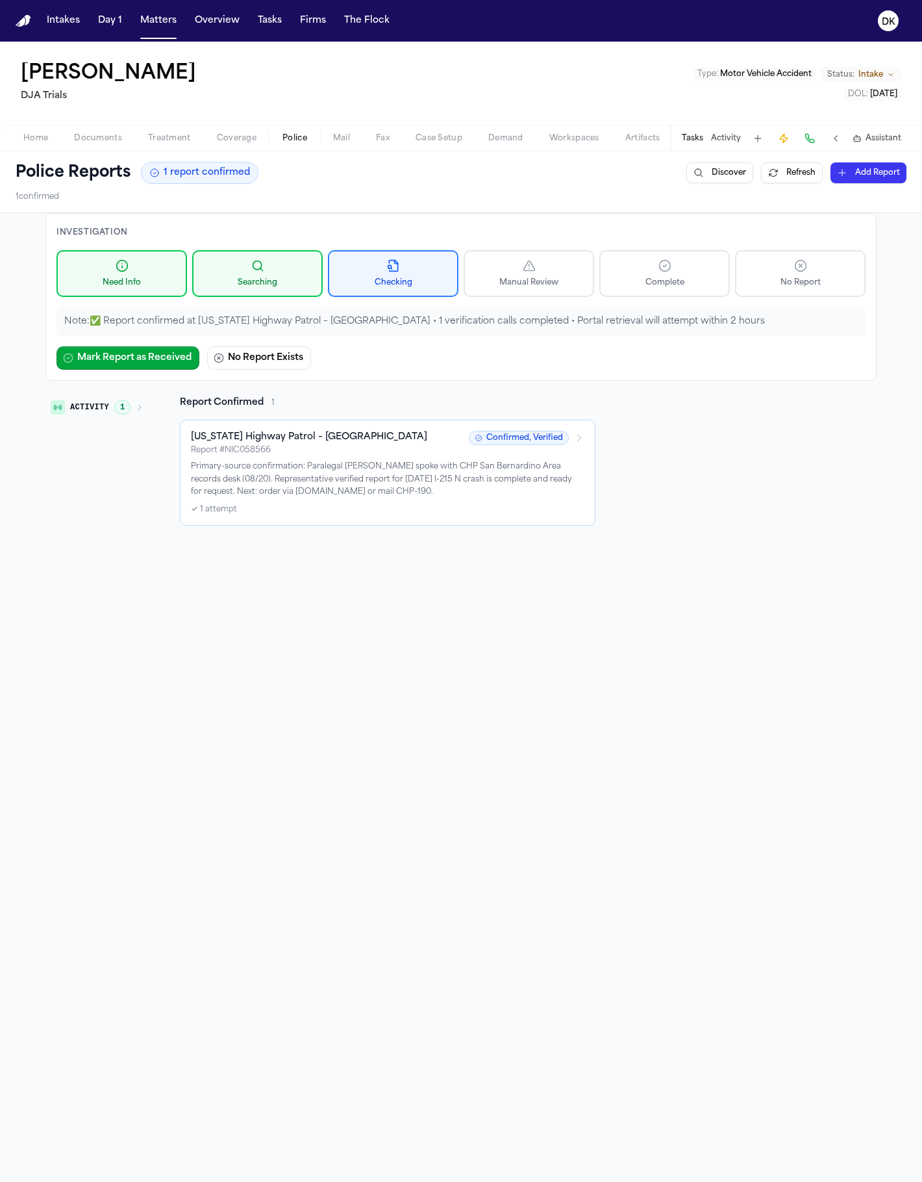
click at [136, 411] on icon "button" at bounding box center [140, 407] width 8 height 8
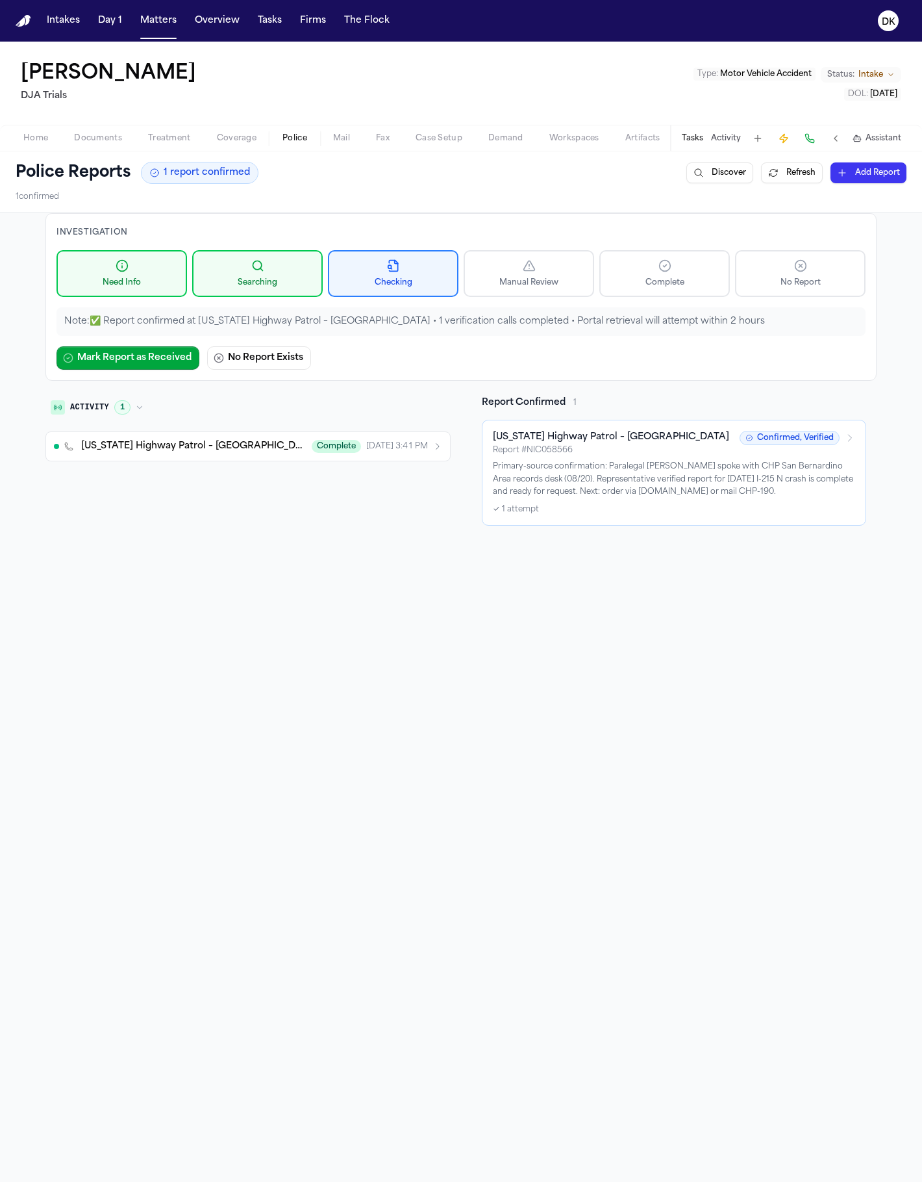
click at [136, 410] on icon "button" at bounding box center [140, 407] width 8 height 8
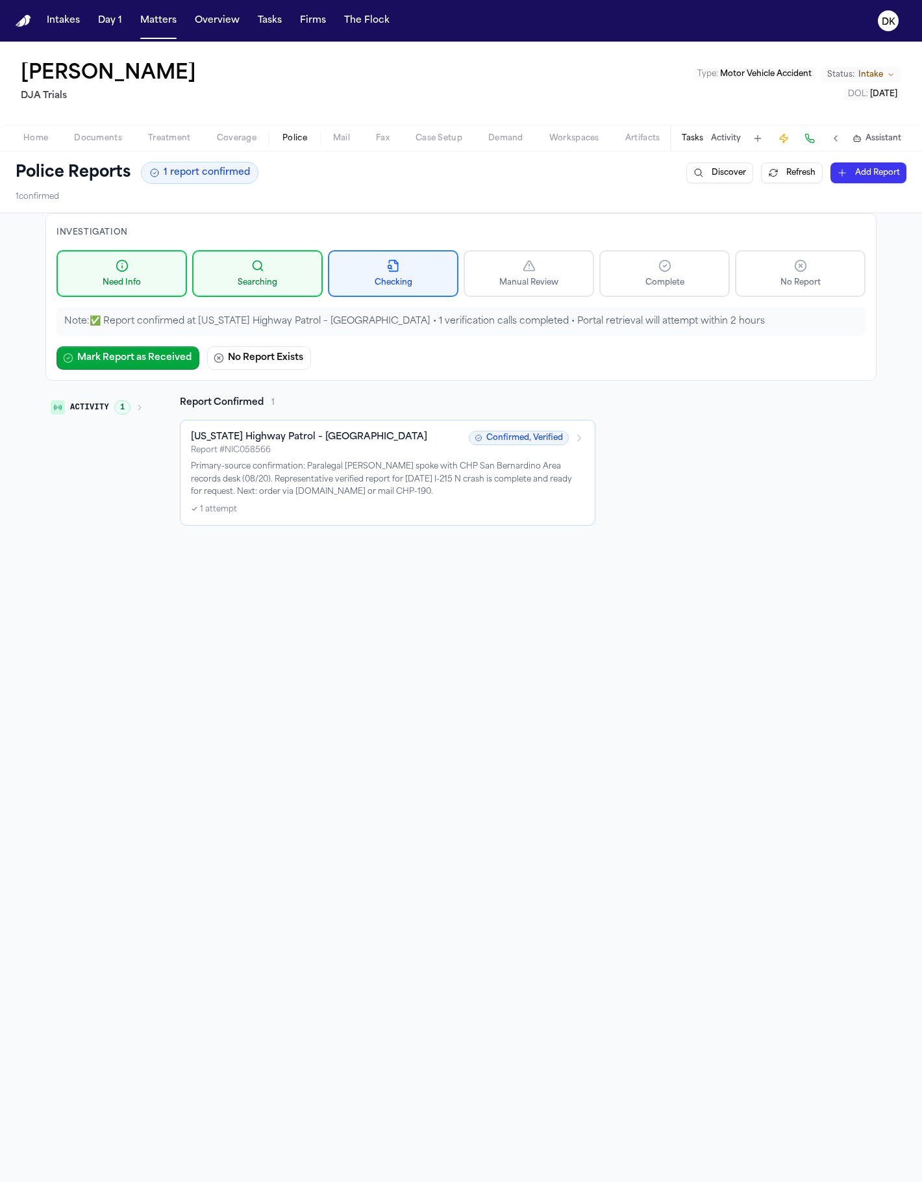
click at [463, 509] on div "✓ 1 attempt" at bounding box center [388, 509] width 394 height 10
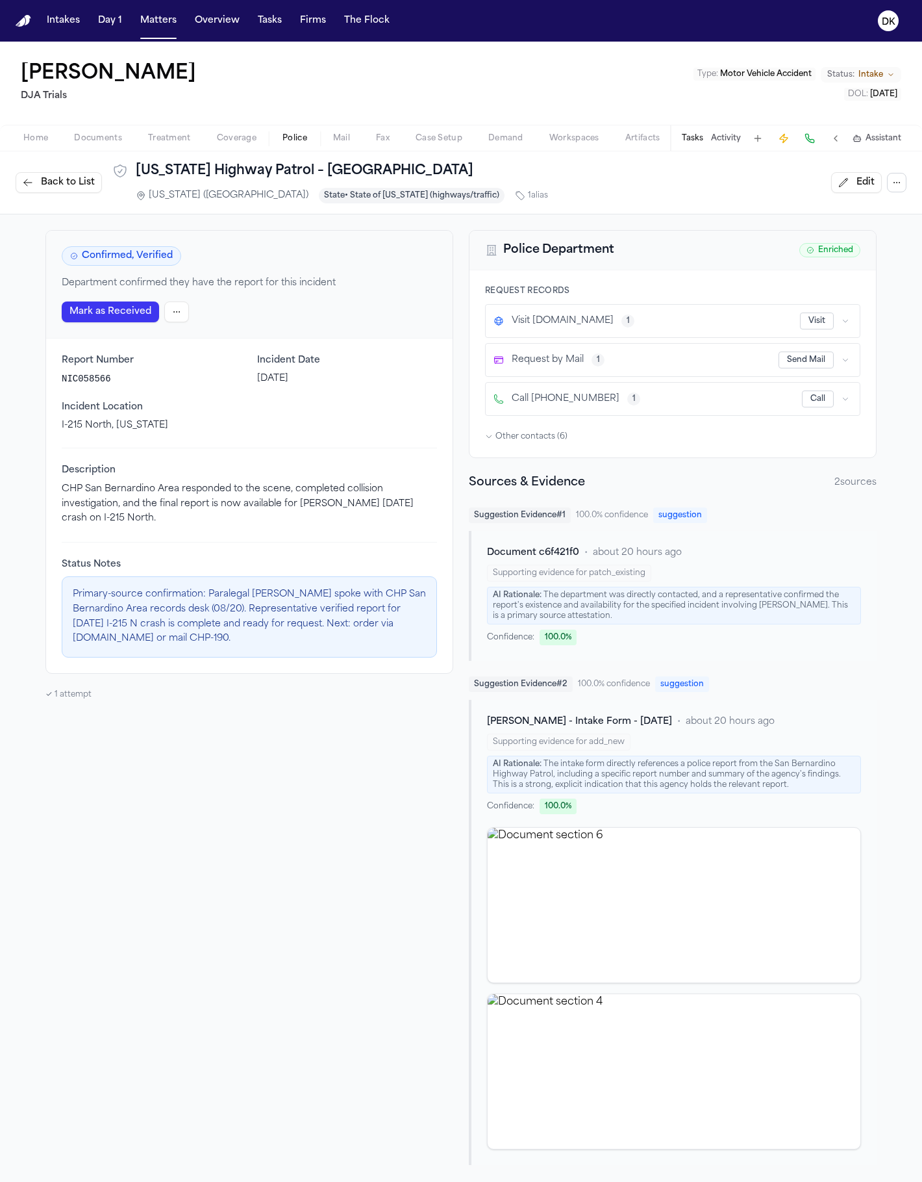
click at [540, 579] on div "Supporting evidence for patch_existing" at bounding box center [569, 572] width 164 height 17
click at [533, 555] on span "Document c6f421f0" at bounding box center [533, 552] width 92 height 13
click at [519, 440] on span "Other contacts ( 6 )" at bounding box center [532, 436] width 72 height 10
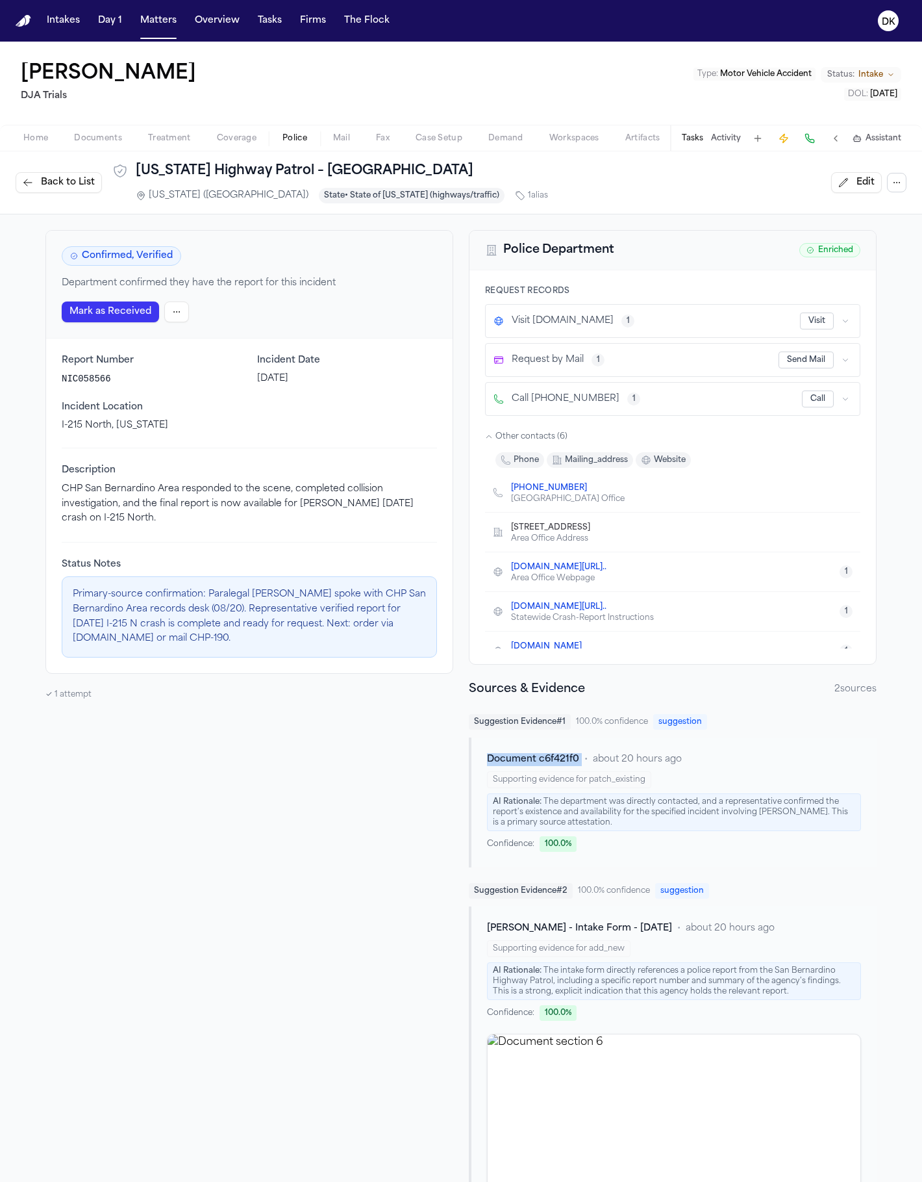
click at [519, 440] on span "Other contacts ( 6 )" at bounding box center [532, 436] width 72 height 10
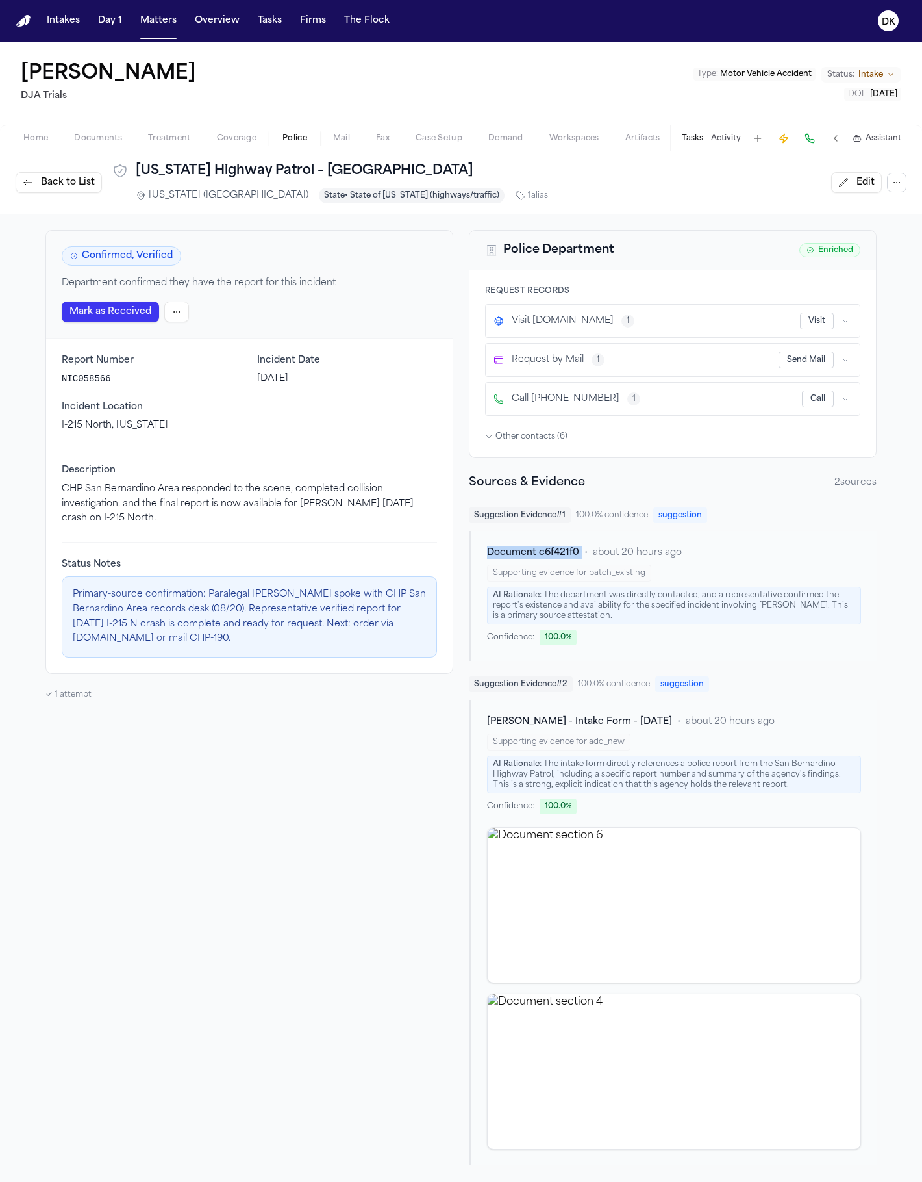
click at [73, 180] on span "Back to List" at bounding box center [68, 182] width 54 height 13
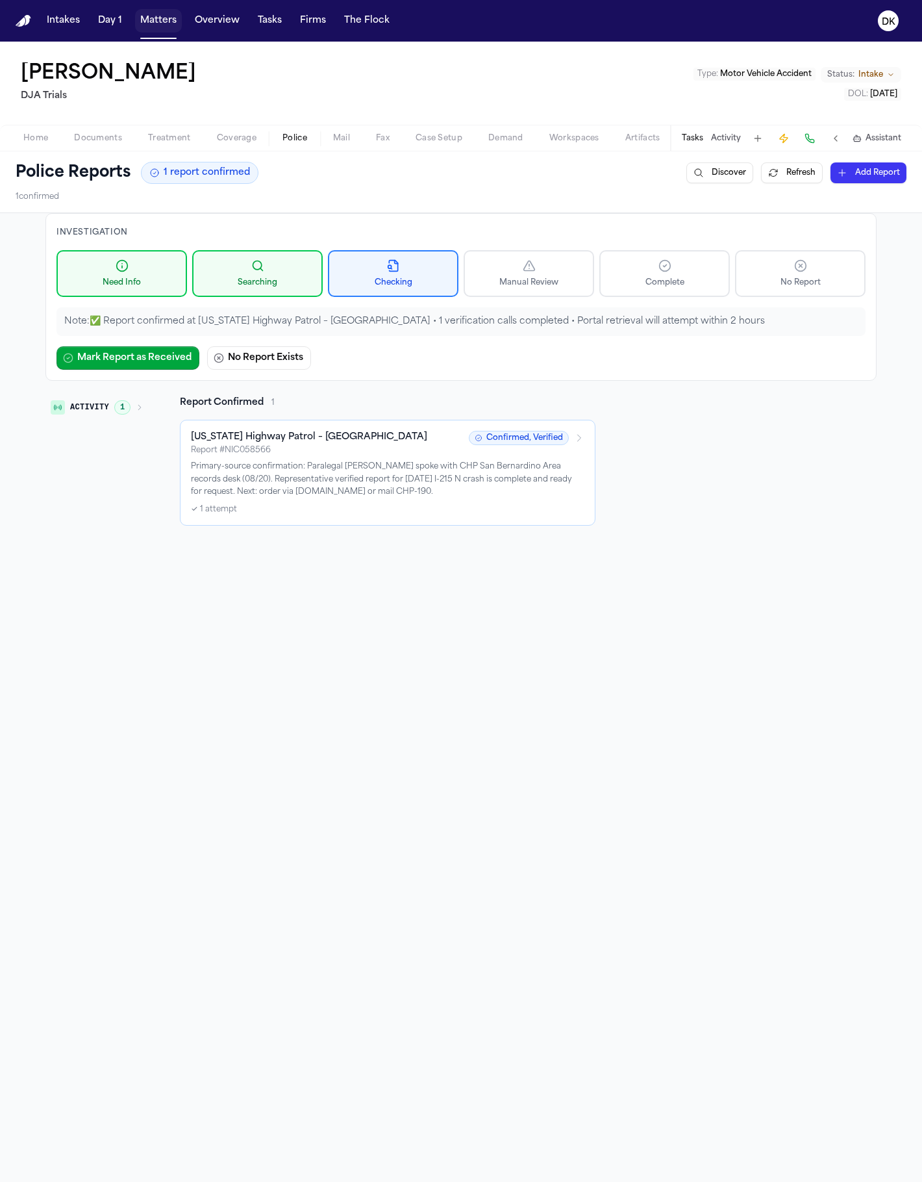
click at [160, 12] on button "Matters" at bounding box center [158, 20] width 47 height 23
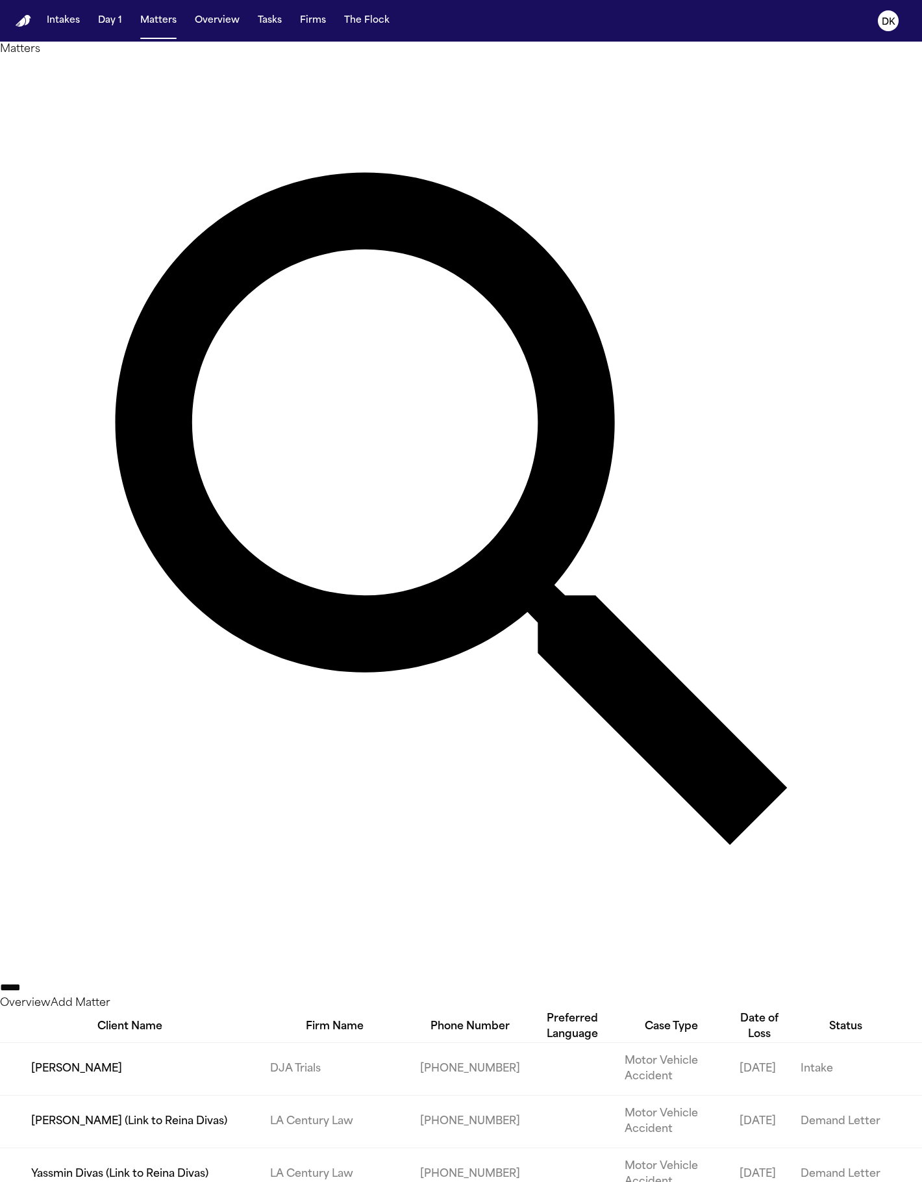
click at [629, 88] on div "Matters ***** Overview Add Matter" at bounding box center [461, 526] width 922 height 969
click at [629, 87] on div "Matters ***** Overview Add Matter" at bounding box center [461, 526] width 922 height 969
click at [104, 980] on input "*****" at bounding box center [52, 988] width 104 height 16
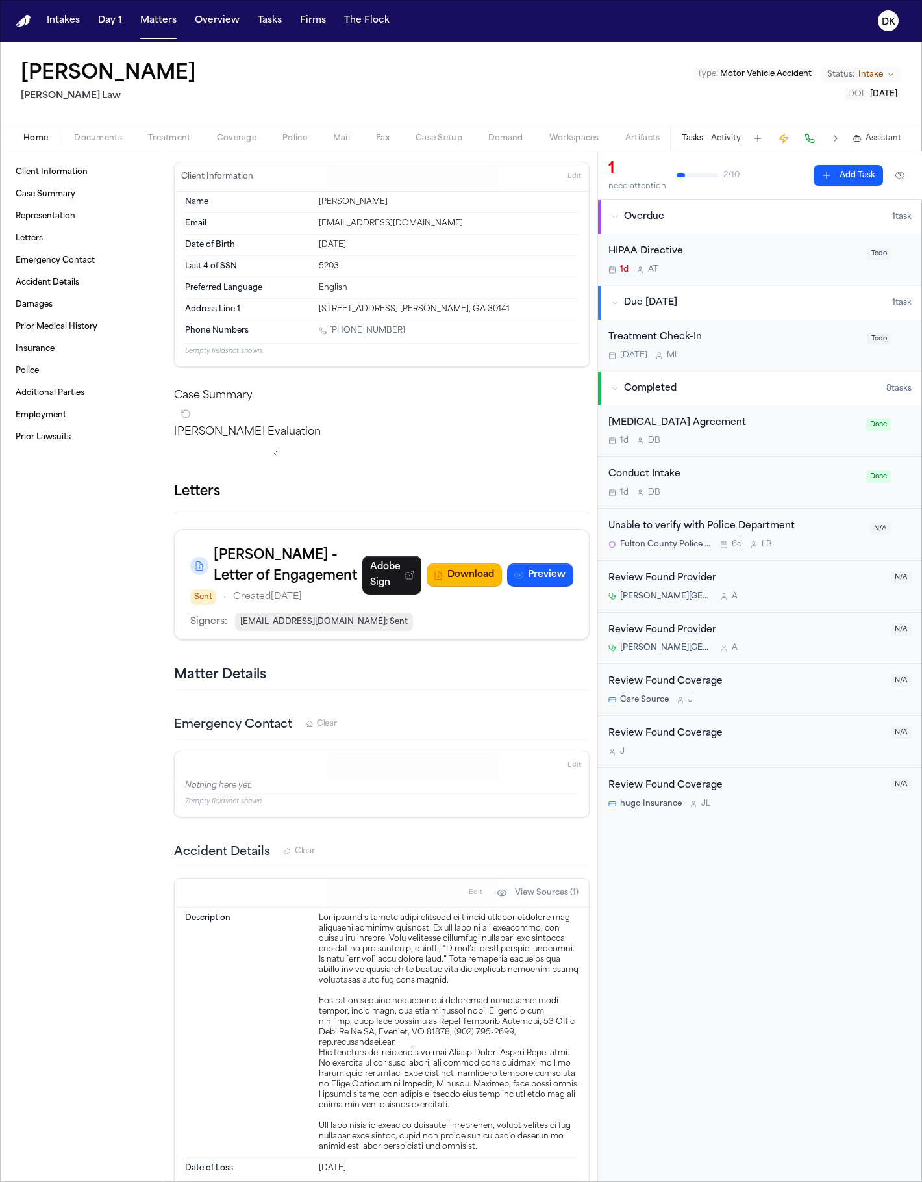
click at [305, 134] on span "Police" at bounding box center [295, 138] width 25 height 10
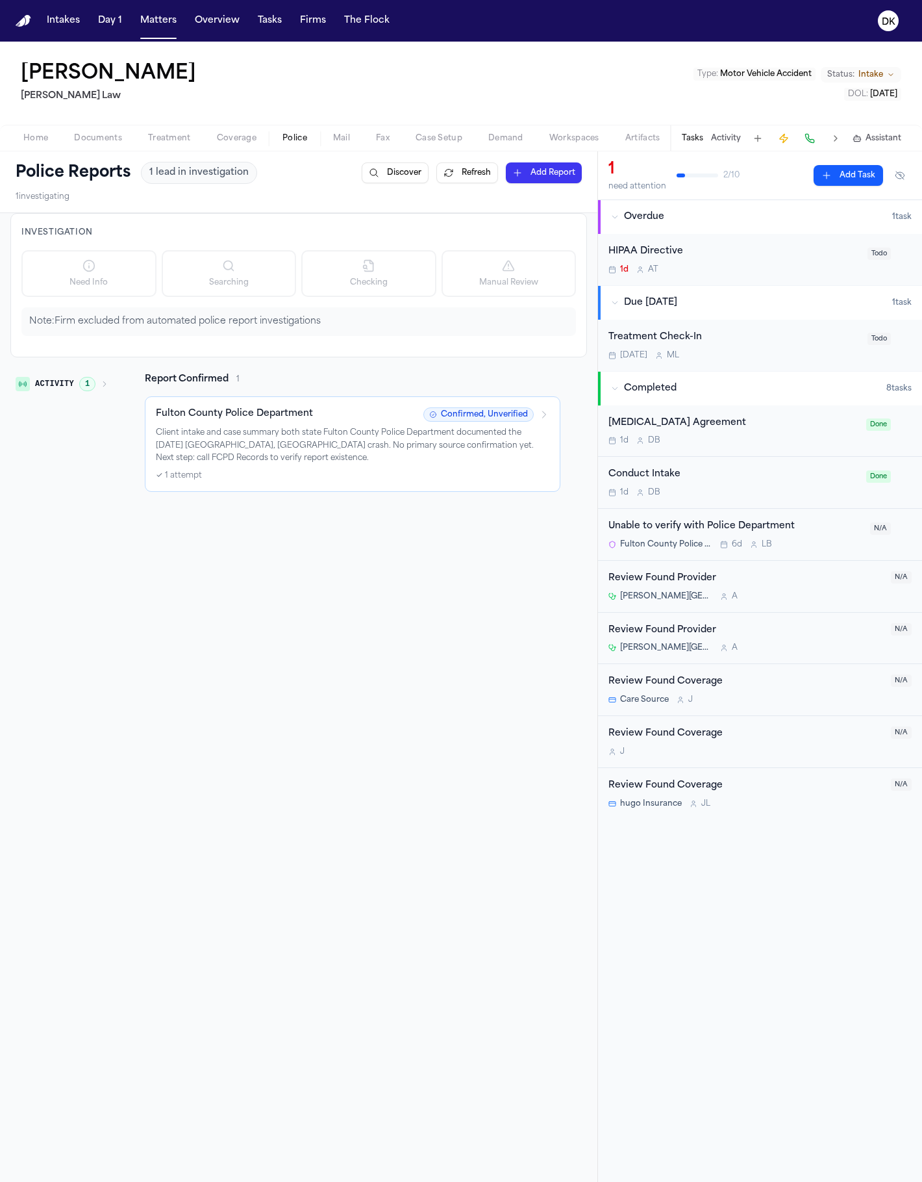
click at [62, 396] on div "Activity 1" at bounding box center [61, 432] width 103 height 119
click at [70, 386] on span "Activity" at bounding box center [54, 384] width 39 height 10
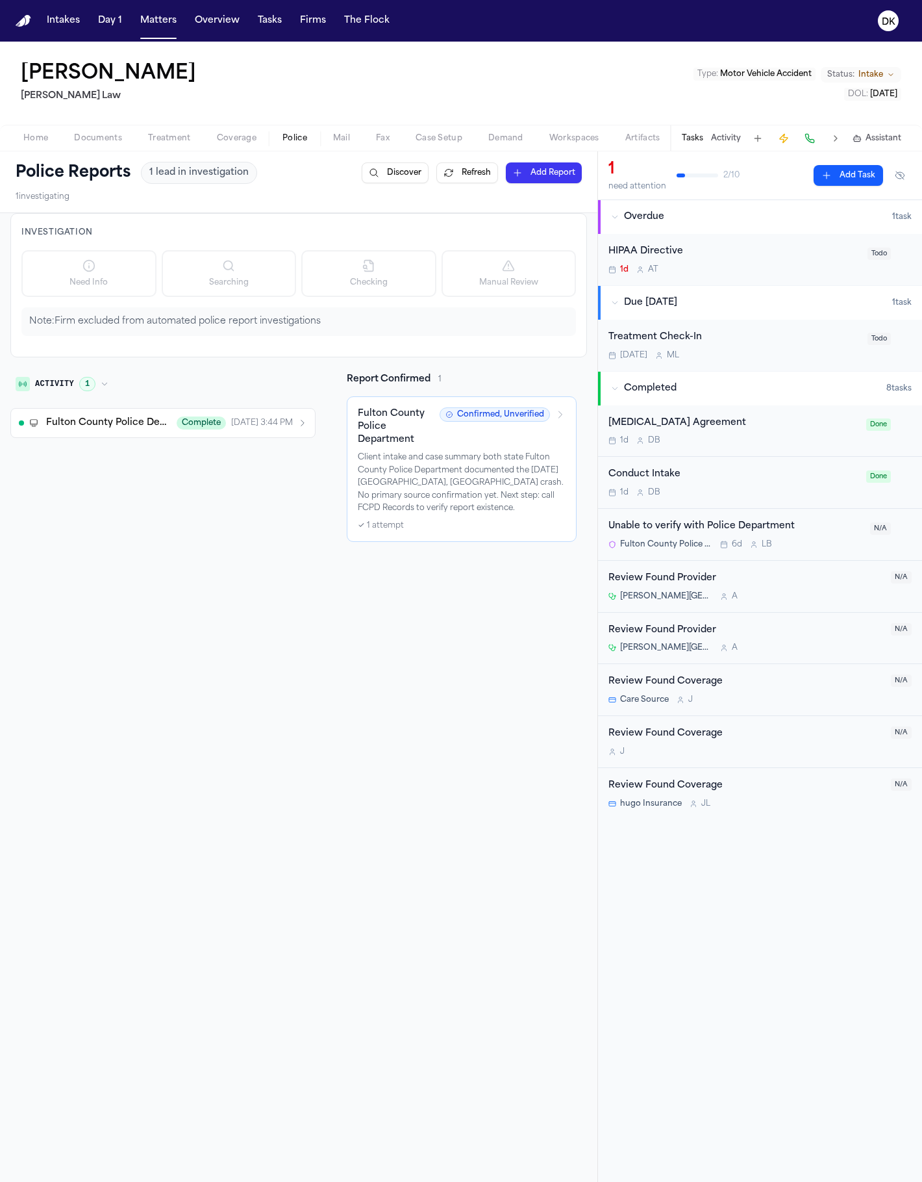
click at [73, 419] on span "Fulton County Police Department" at bounding box center [107, 422] width 123 height 13
click at [79, 455] on span "Lexis Nexis Buycrash" at bounding box center [93, 457] width 80 height 8
click at [138, 422] on span "Fulton County Police Department" at bounding box center [107, 422] width 123 height 13
click at [218, 424] on span "Complete" at bounding box center [201, 422] width 49 height 13
click at [233, 470] on div "Activity 1 Fulton County Police Department Complete [DATE] 3:44 PM via Lexis Ne…" at bounding box center [162, 457] width 305 height 169
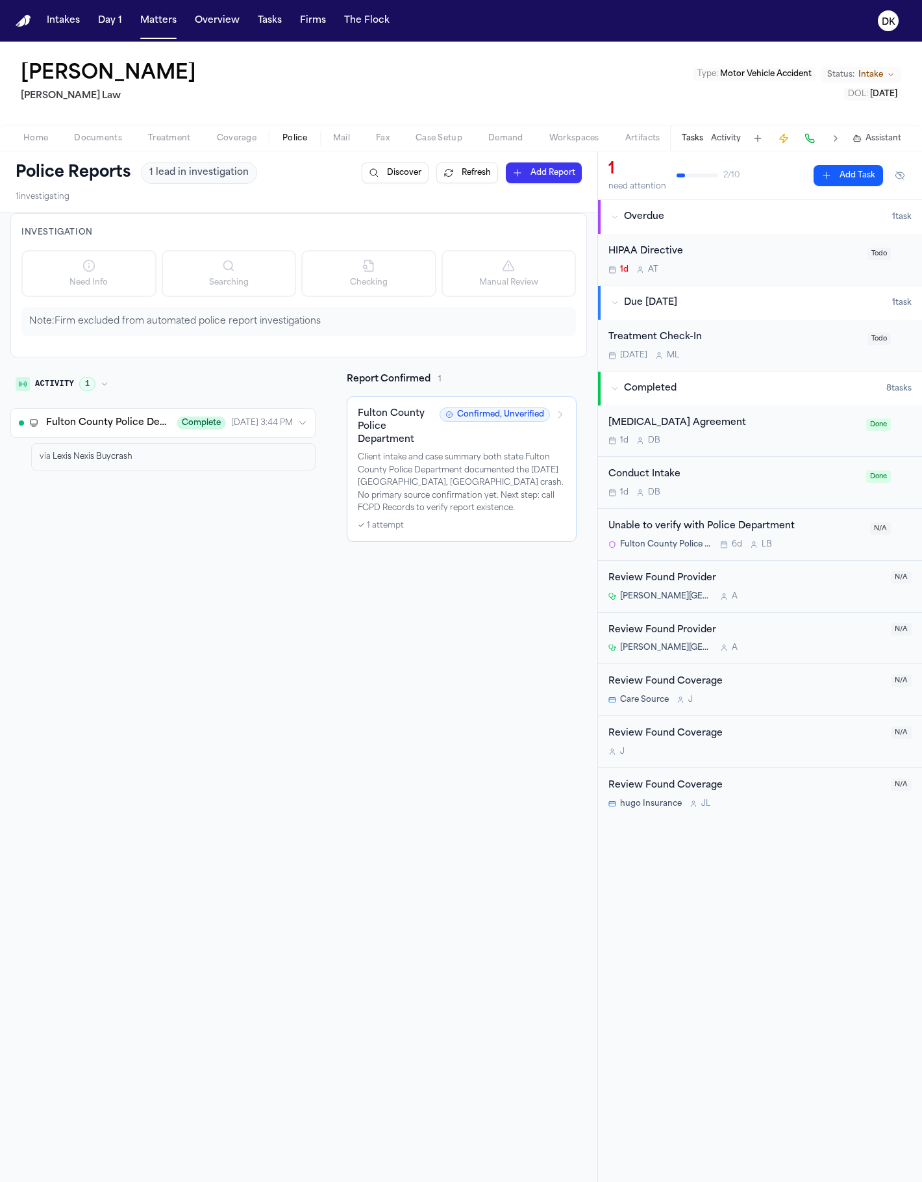
click at [234, 449] on div "via Lexis Nexis Buycrash" at bounding box center [173, 456] width 285 height 27
click at [238, 425] on span "[DATE] 3:44 PM" at bounding box center [262, 423] width 62 height 10
click at [236, 427] on span "[DATE] 3:44 PM" at bounding box center [262, 423] width 62 height 10
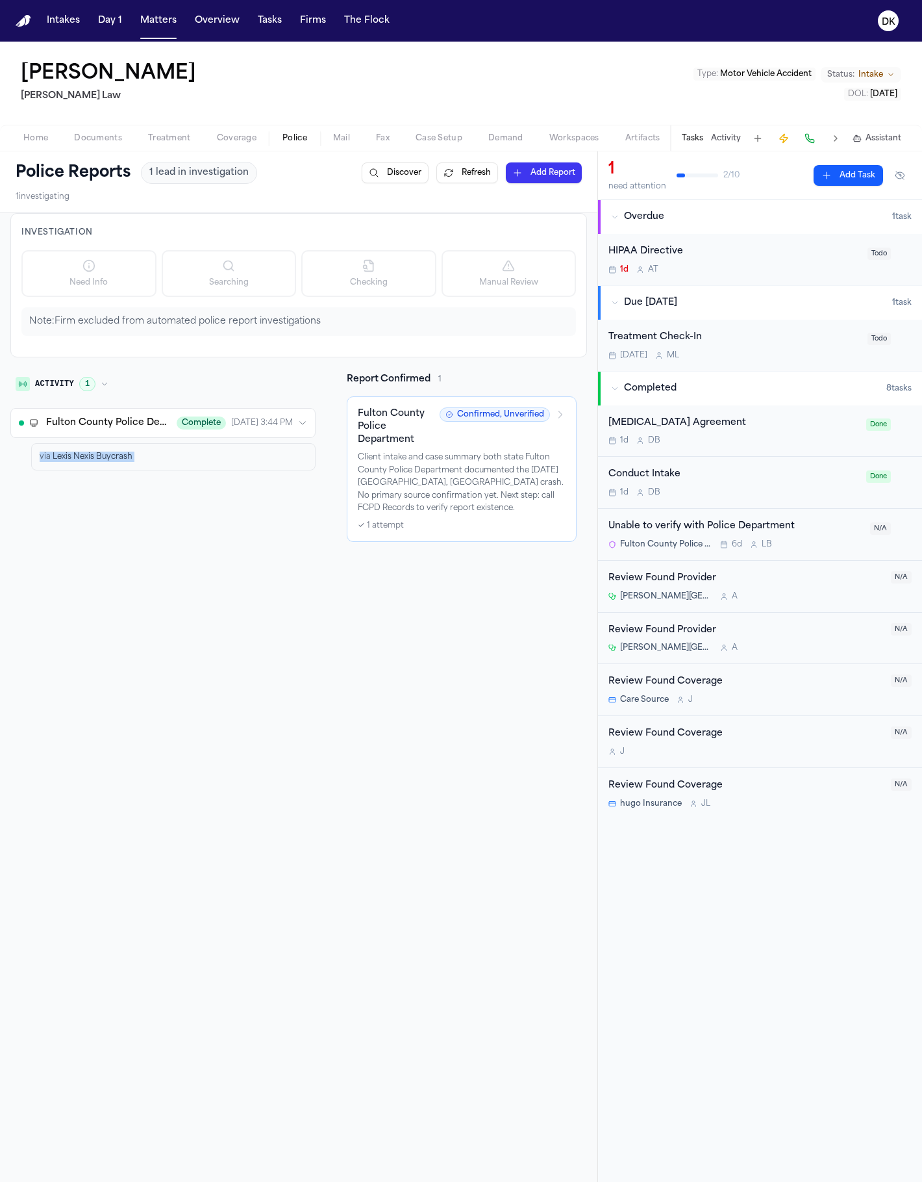
click at [236, 427] on span "[DATE] 3:44 PM" at bounding box center [262, 423] width 62 height 10
click at [206, 465] on div "Activity 1 Fulton County Police Department Complete [DATE] 3:44 PM" at bounding box center [162, 457] width 305 height 169
click at [207, 431] on button "Fulton County Police Department Complete [DATE] 3:44 PM" at bounding box center [162, 423] width 305 height 30
click at [196, 456] on div "Activity 1 Fulton County Police Department Complete [DATE] 3:44 PM" at bounding box center [162, 457] width 305 height 169
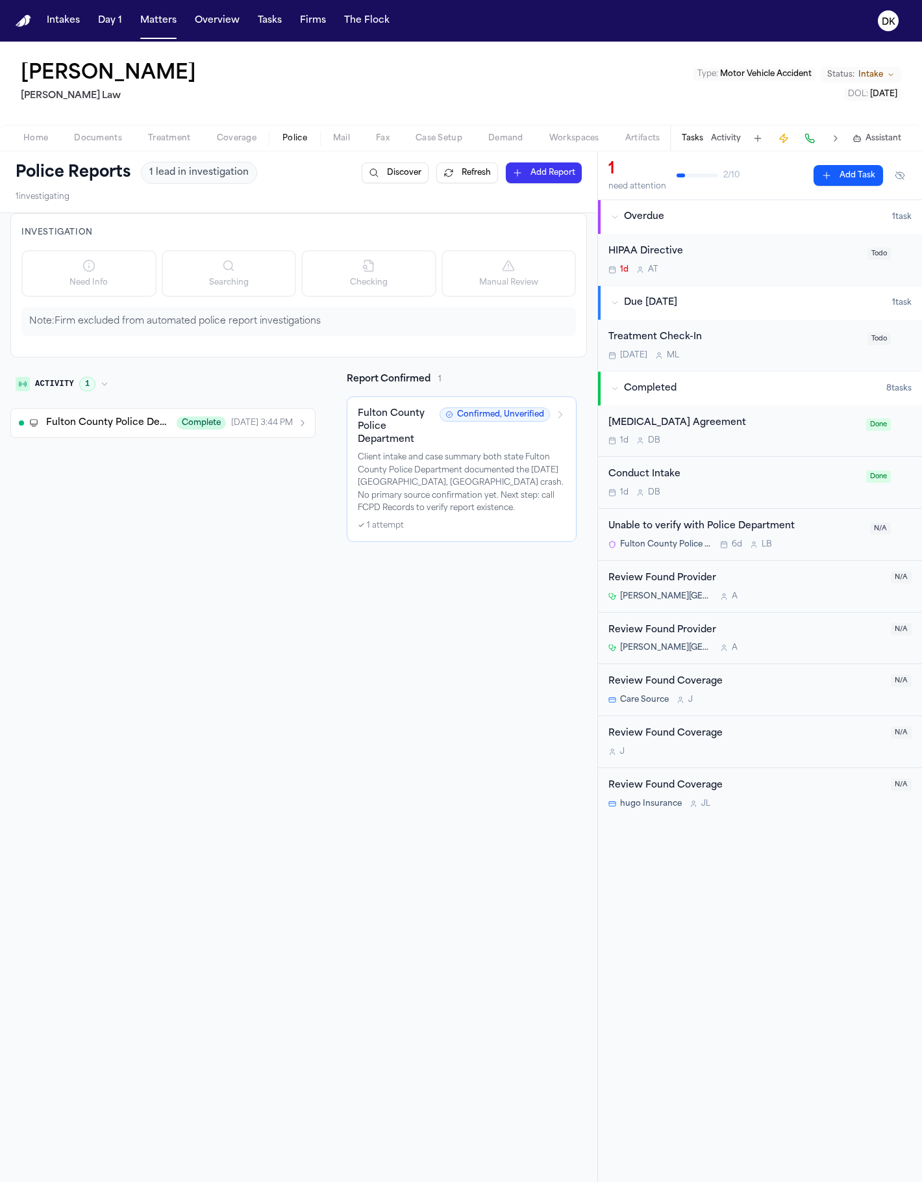
click at [203, 424] on span "Complete" at bounding box center [201, 422] width 49 height 13
click at [202, 428] on span "Complete" at bounding box center [201, 422] width 49 height 13
click at [192, 446] on div "via Lexis Nexis Buycrash" at bounding box center [173, 456] width 285 height 27
click at [190, 449] on div "via Lexis Nexis Buycrash" at bounding box center [173, 456] width 285 height 27
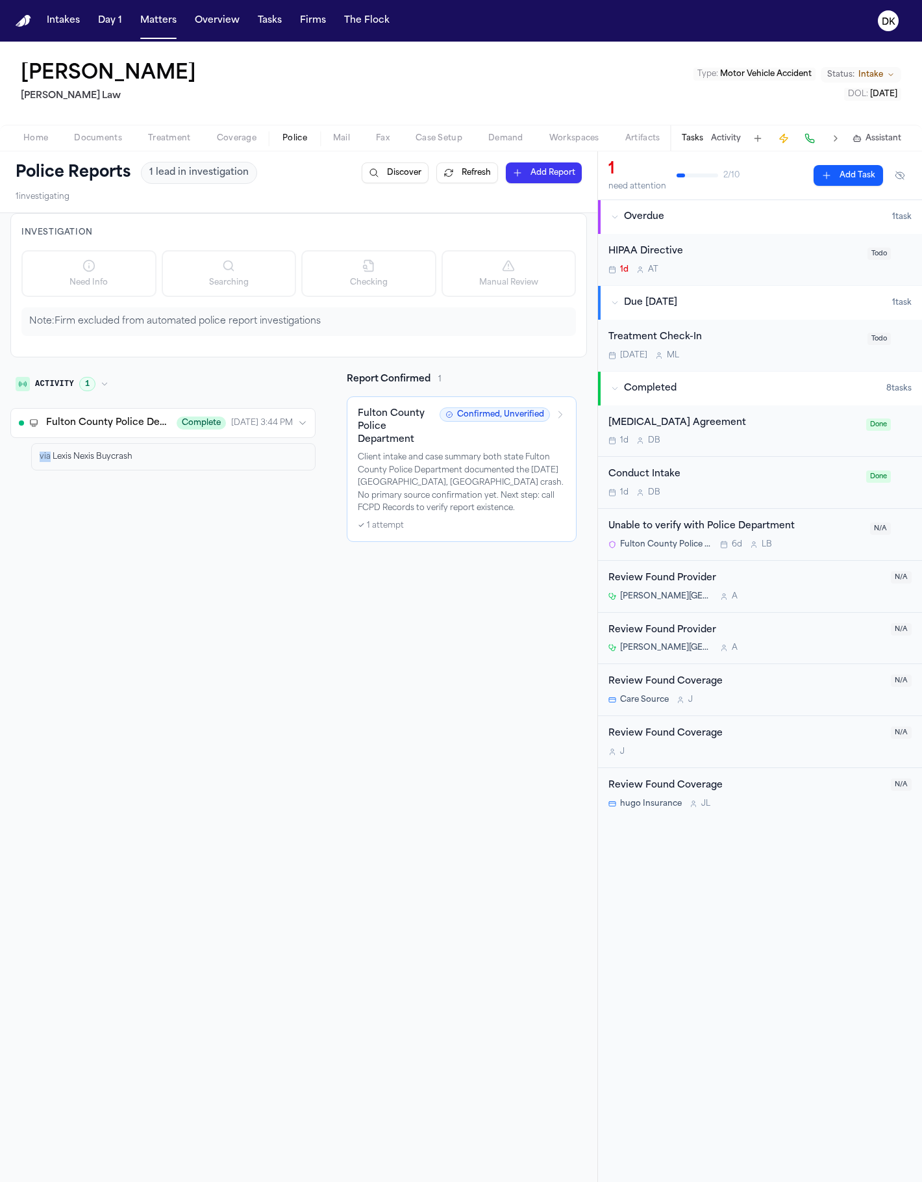
click at [190, 449] on div "via Lexis Nexis Buycrash" at bounding box center [173, 456] width 285 height 27
click at [196, 422] on span "Complete" at bounding box center [201, 422] width 49 height 13
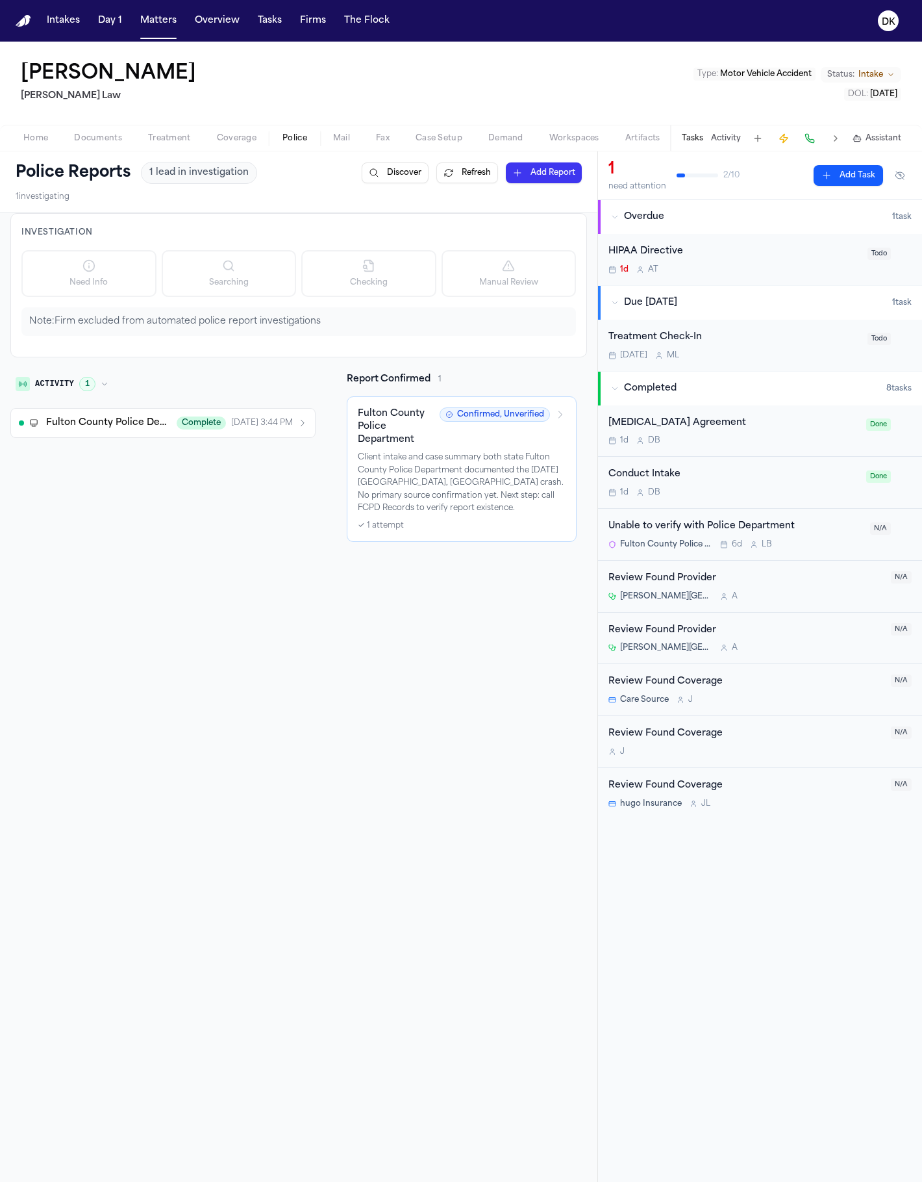
click at [189, 442] on div "Activity 1 Fulton County Police Department Complete [DATE] 3:44 PM" at bounding box center [162, 457] width 305 height 169
click at [199, 414] on button "Fulton County Police Department Complete [DATE] 3:44 PM" at bounding box center [162, 423] width 305 height 30
click at [198, 426] on span "Complete" at bounding box center [201, 422] width 49 height 13
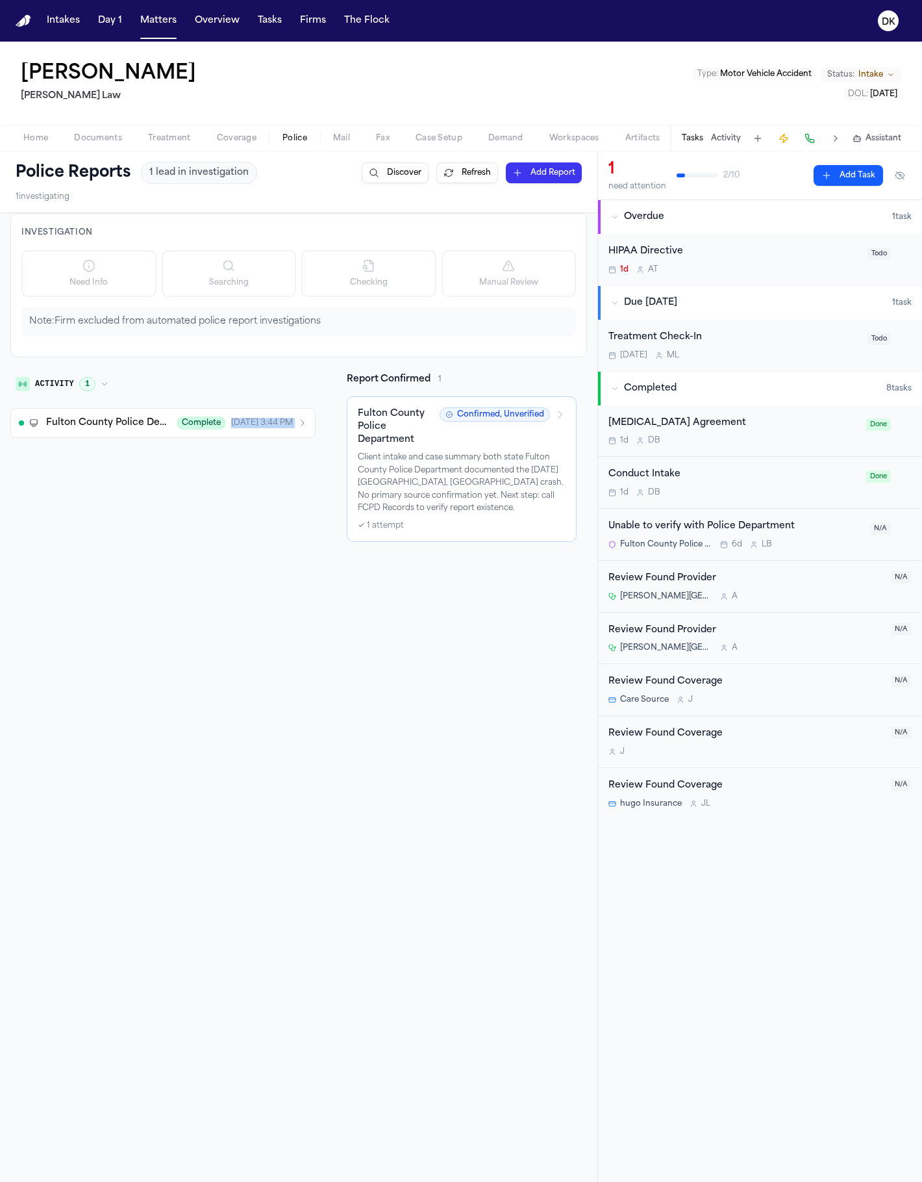
click at [242, 541] on div "Activity 1 Fulton County Police Department Complete [DATE] 3:44 PM" at bounding box center [162, 457] width 305 height 169
click at [187, 427] on span "Complete" at bounding box center [201, 422] width 49 height 13
click at [164, 453] on div "Activity 1 Fulton County Police Department Complete [DATE] 3:44 PM" at bounding box center [162, 457] width 305 height 169
click at [156, 427] on span "Fulton County Police Department" at bounding box center [107, 422] width 123 height 13
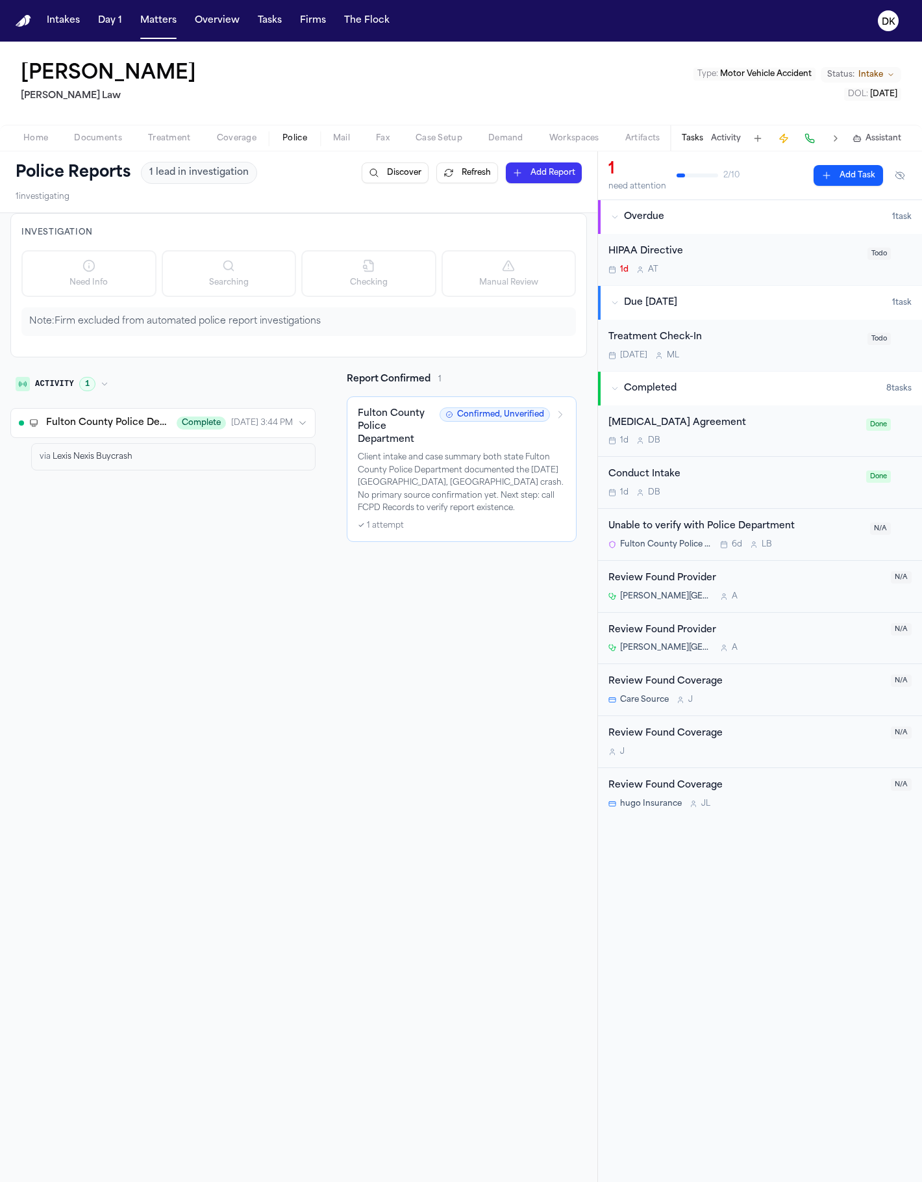
click at [156, 427] on span "Fulton County Police Department" at bounding box center [107, 422] width 123 height 13
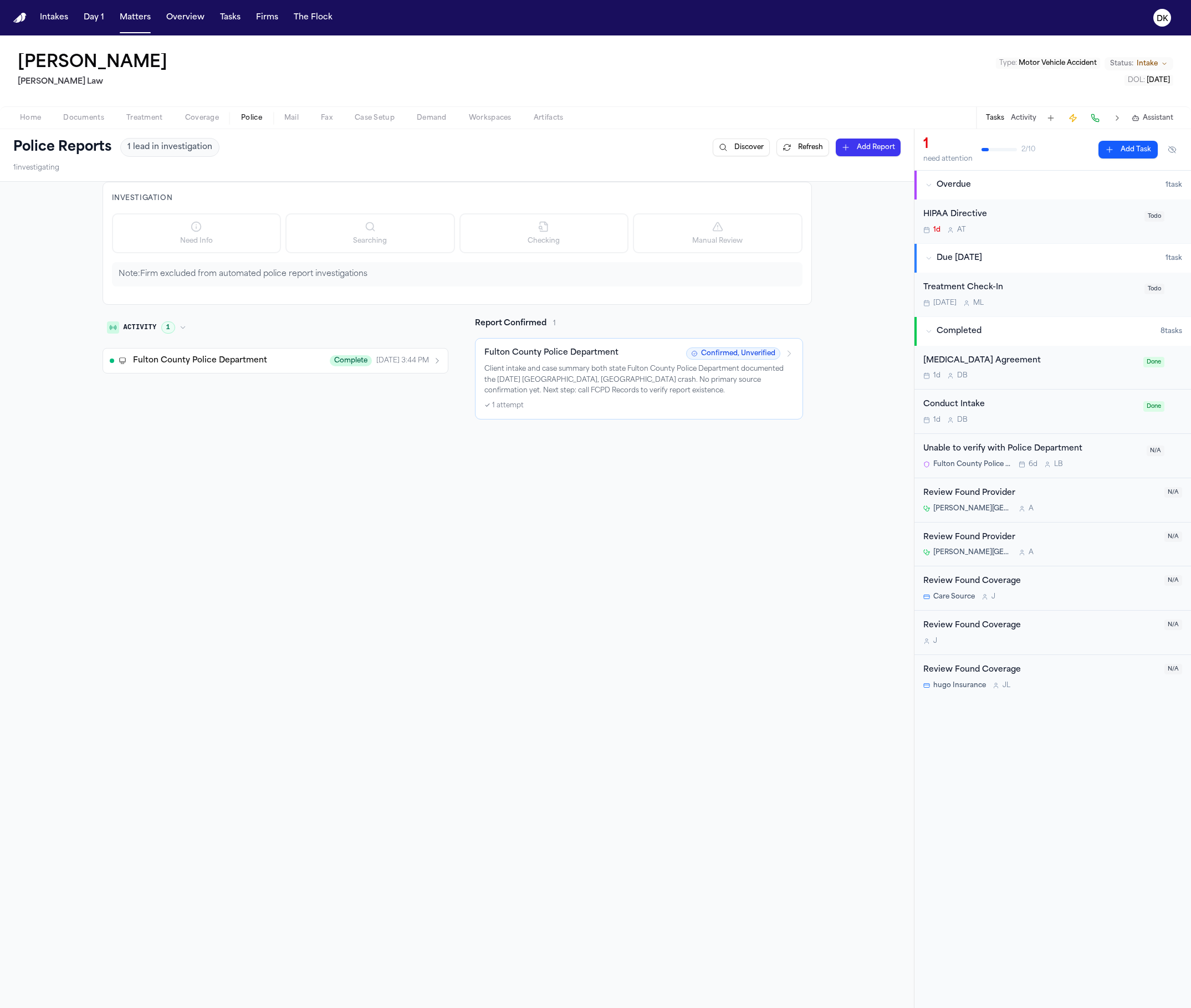
click at [235, 123] on button "Police" at bounding box center [252, 119] width 44 height 14
click at [123, 26] on button "Matters" at bounding box center [135, 17] width 40 height 20
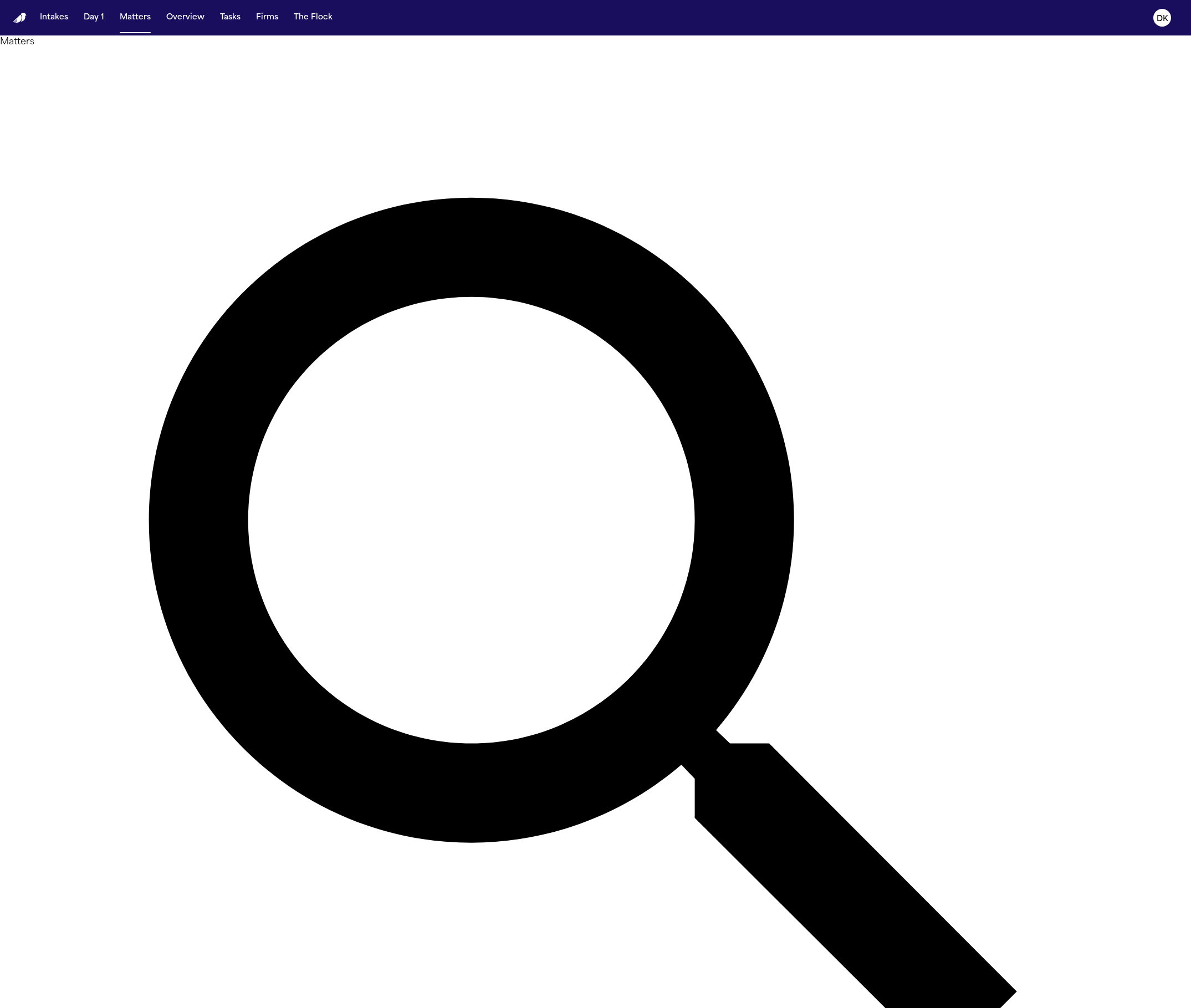
scroll to position [162, 0]
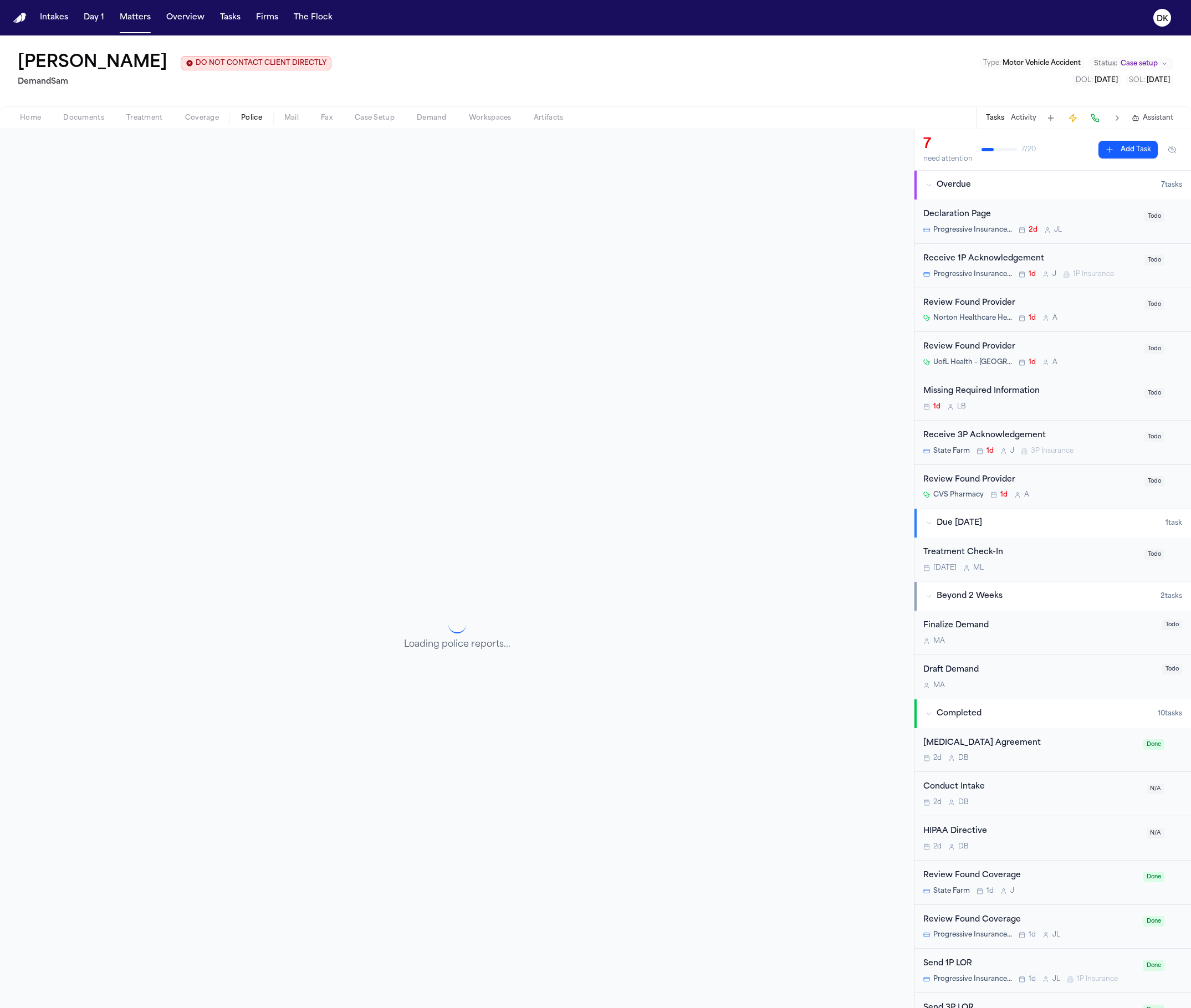
click at [241, 114] on span "Police" at bounding box center [252, 118] width 21 height 9
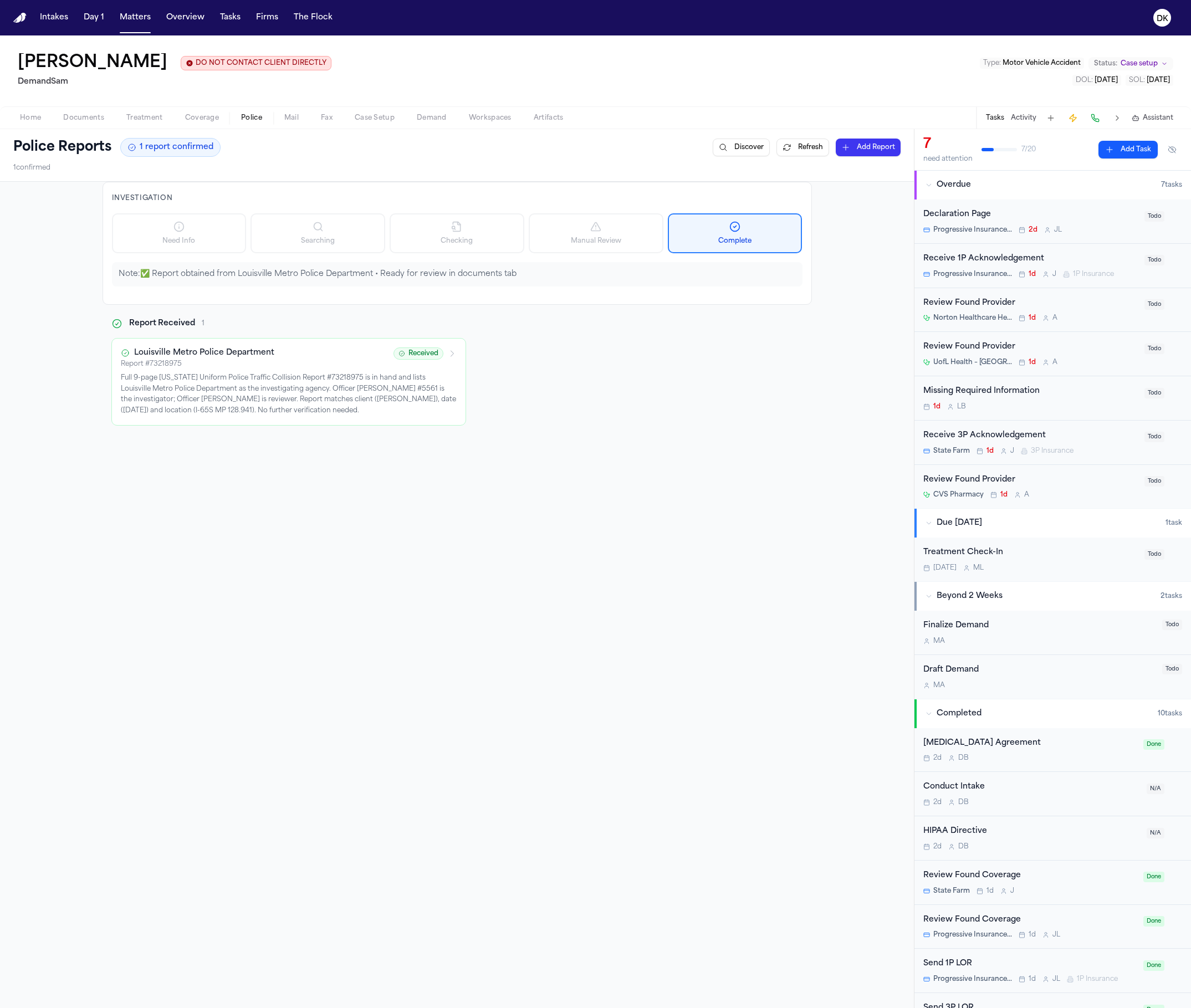
click at [599, 394] on div "Report Received 1 Louisville Metro Police Department Report # 73218975 Received…" at bounding box center [456, 372] width 709 height 107
click at [707, 379] on div "Report Received 1 Louisville Metro Police Department Report # 73218975 Received…" at bounding box center [456, 372] width 709 height 107
